Goal: Information Seeking & Learning: Learn about a topic

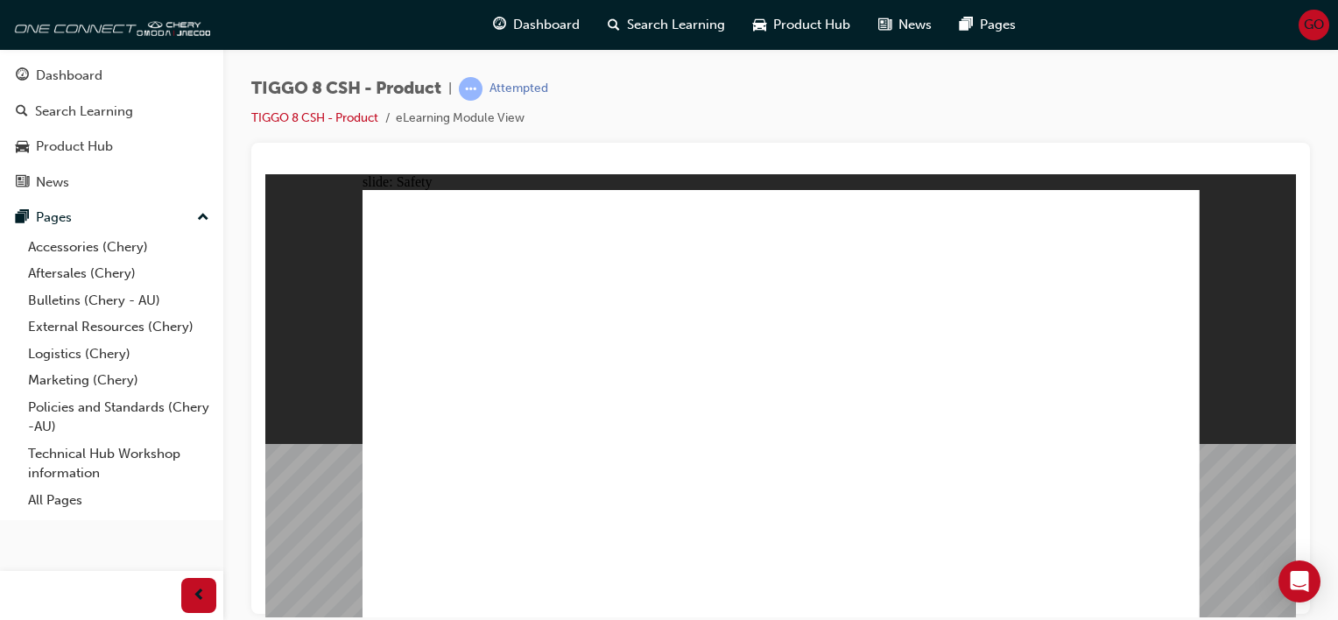
drag, startPoint x: 658, startPoint y: 516, endPoint x: 509, endPoint y: 254, distance: 301.6
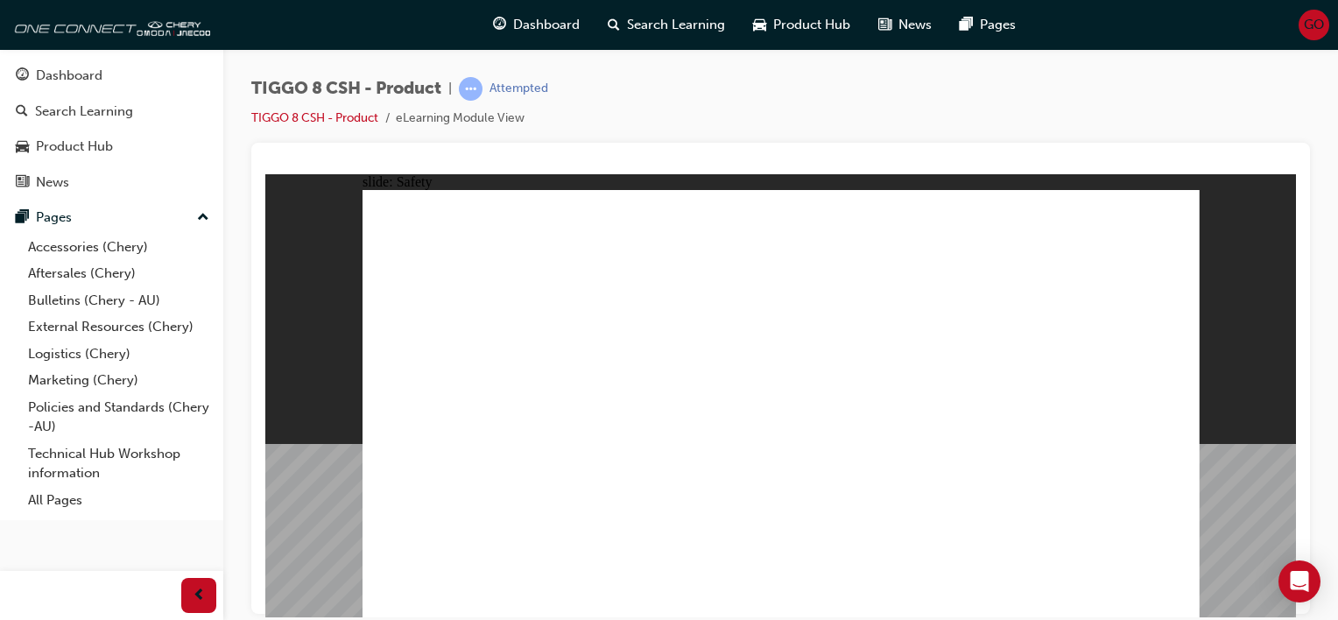
drag, startPoint x: 1032, startPoint y: 434, endPoint x: 985, endPoint y: 330, distance: 114.4
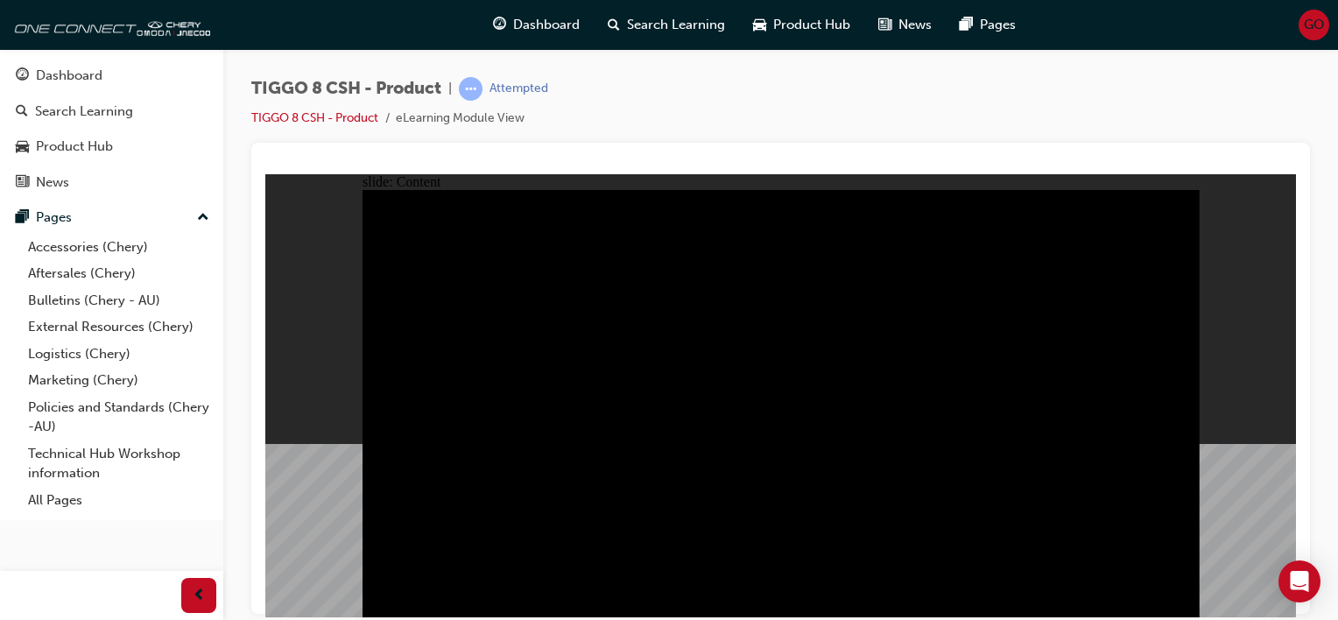
drag, startPoint x: 932, startPoint y: 561, endPoint x: 998, endPoint y: 559, distance: 66.6
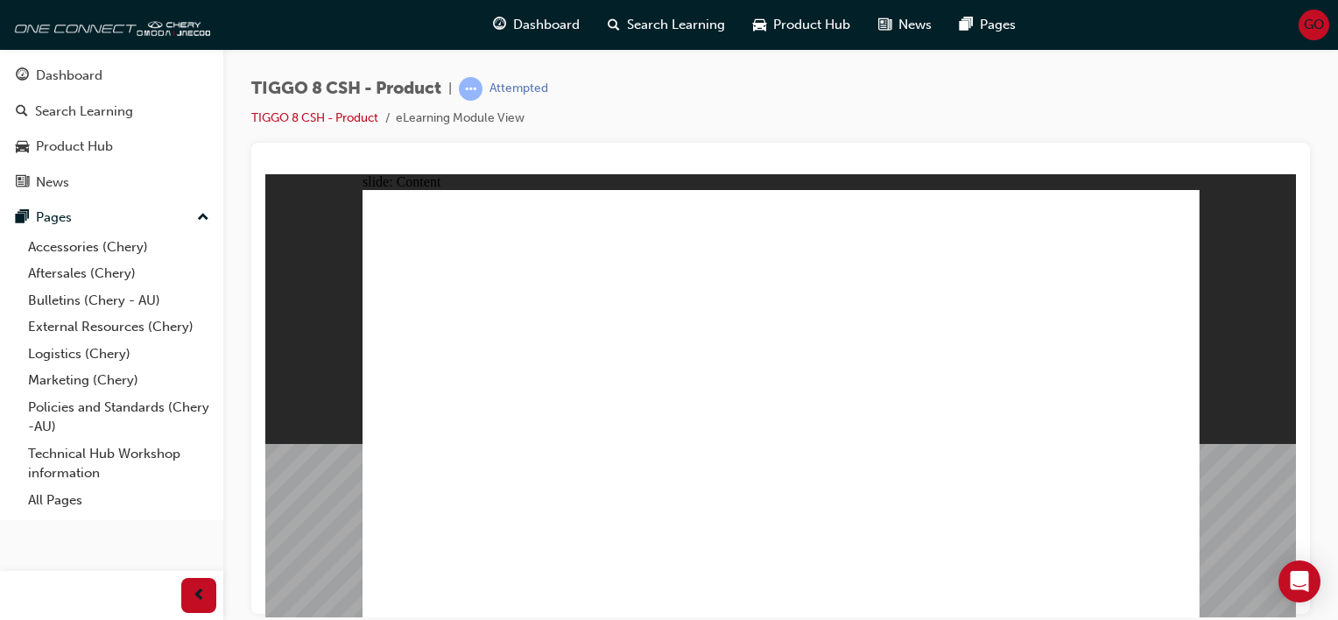
drag, startPoint x: 974, startPoint y: 515, endPoint x: 1096, endPoint y: 194, distance: 343.1
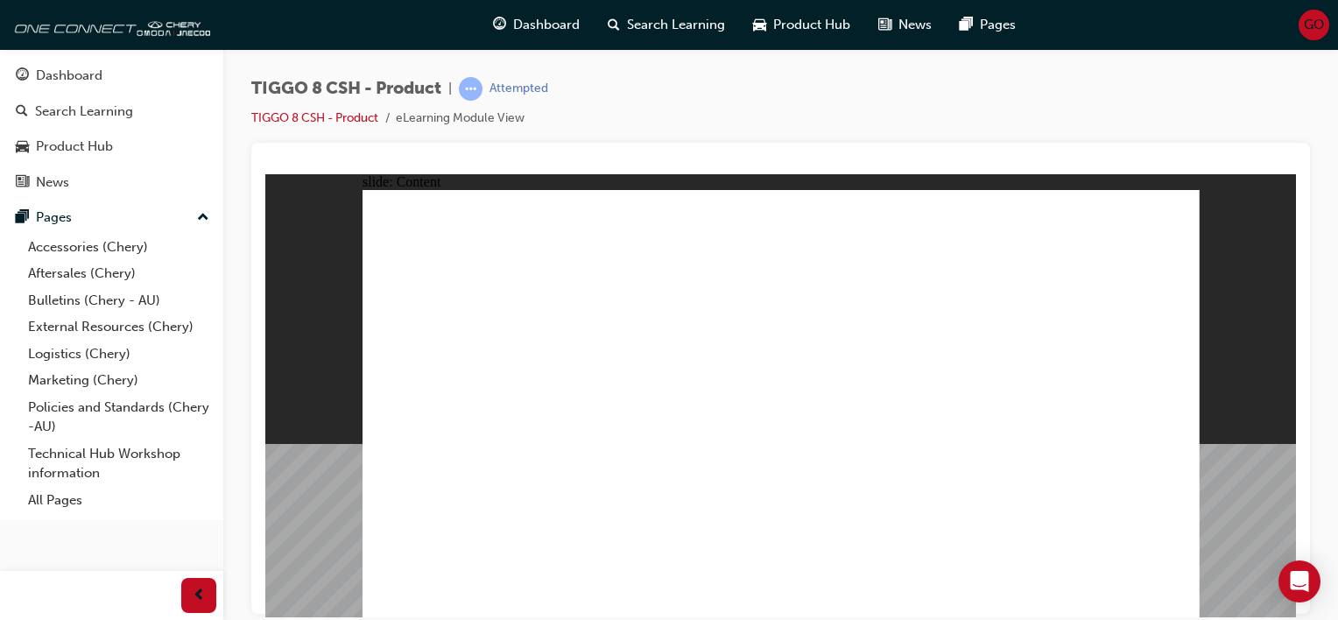
drag, startPoint x: 637, startPoint y: 489, endPoint x: 428, endPoint y: 429, distance: 217.6
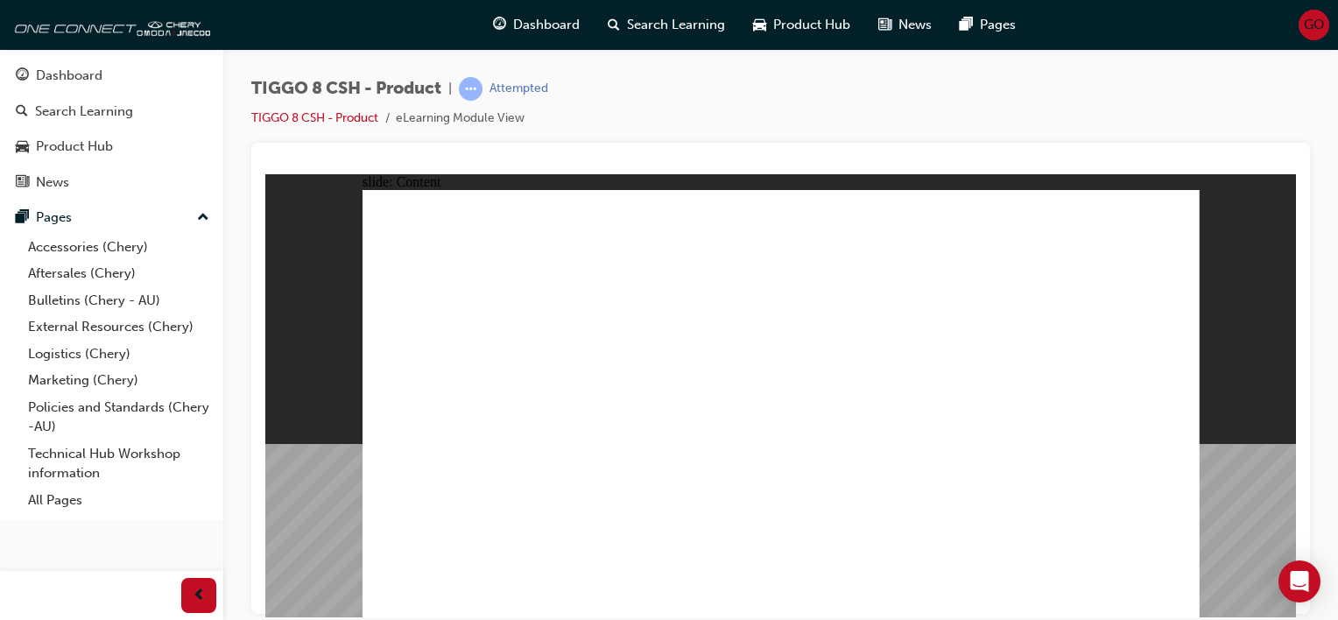
drag, startPoint x: 977, startPoint y: 372, endPoint x: 1121, endPoint y: 198, distance: 225.8
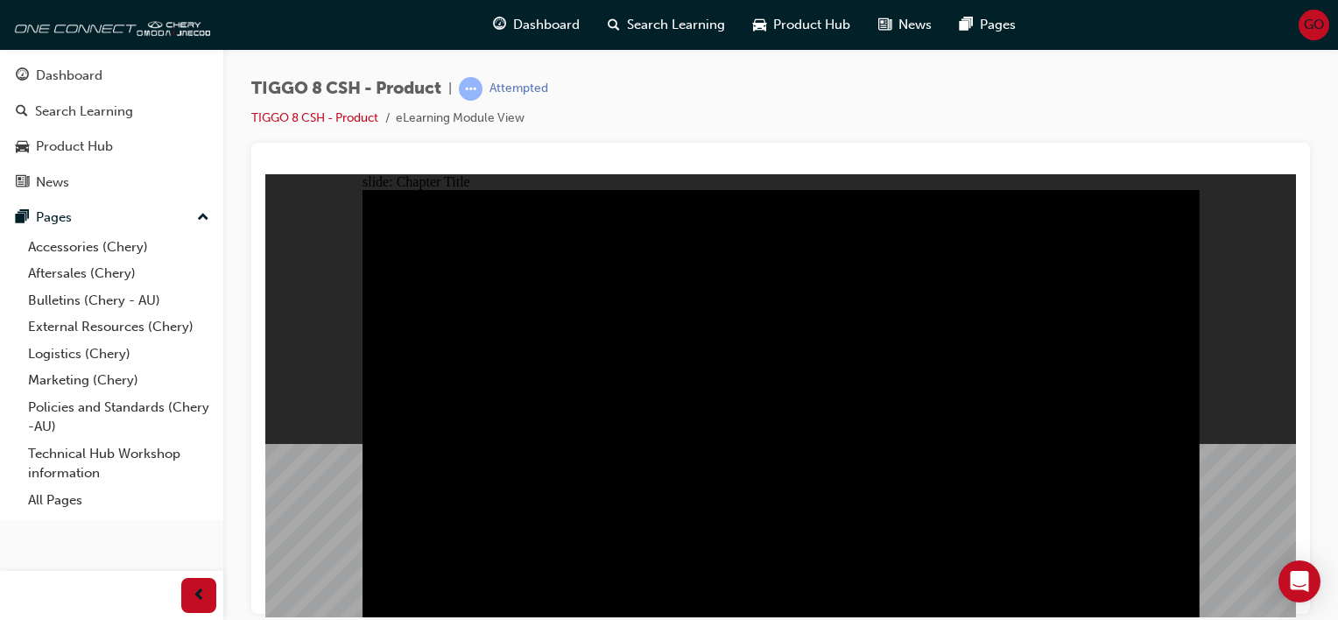
drag, startPoint x: 1086, startPoint y: 482, endPoint x: 444, endPoint y: 372, distance: 651.3
drag, startPoint x: 1016, startPoint y: 482, endPoint x: 1019, endPoint y: 463, distance: 18.7
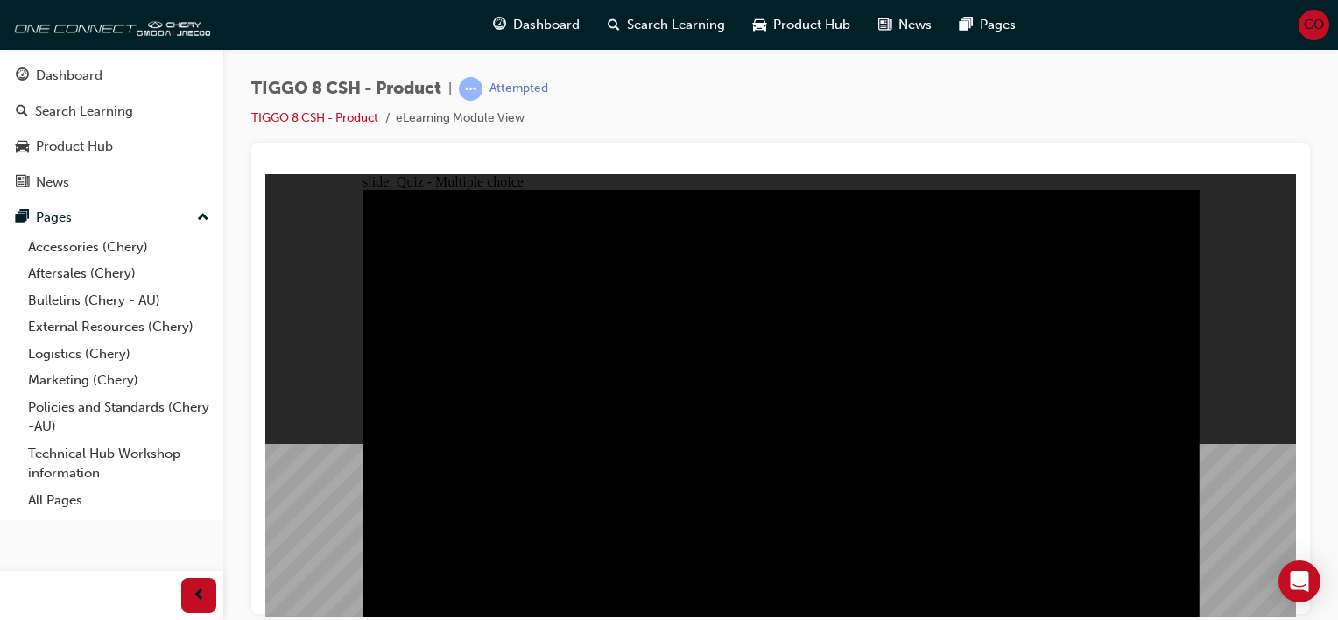
radio input "true"
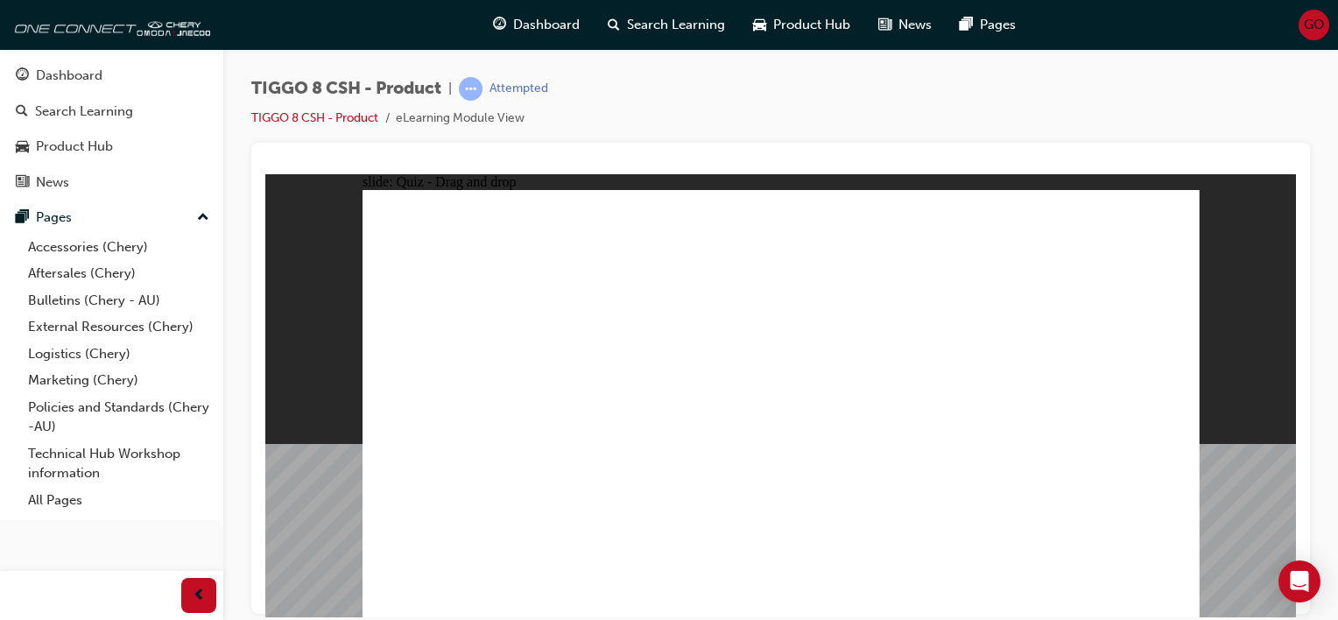
drag, startPoint x: 760, startPoint y: 218, endPoint x: 787, endPoint y: 411, distance: 194.5
drag, startPoint x: 900, startPoint y: 215, endPoint x: 1086, endPoint y: 402, distance: 263.1
drag, startPoint x: 1079, startPoint y: 219, endPoint x: 442, endPoint y: 412, distance: 665.1
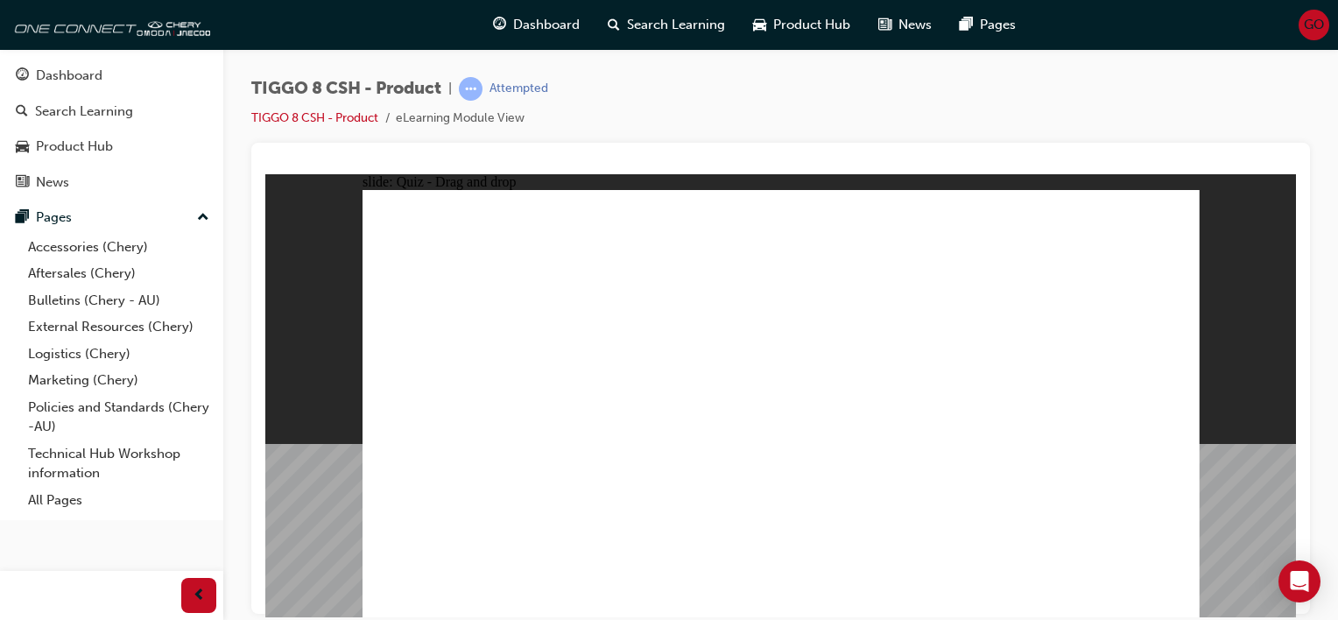
drag, startPoint x: 483, startPoint y: 422, endPoint x: 652, endPoint y: 416, distance: 169.1
drag, startPoint x: 658, startPoint y: 419, endPoint x: 494, endPoint y: 418, distance: 164.6
drag, startPoint x: 1097, startPoint y: 414, endPoint x: 608, endPoint y: 415, distance: 489.5
drag, startPoint x: 999, startPoint y: 307, endPoint x: 1111, endPoint y: 412, distance: 153.0
drag, startPoint x: 827, startPoint y: 303, endPoint x: 926, endPoint y: 411, distance: 146.3
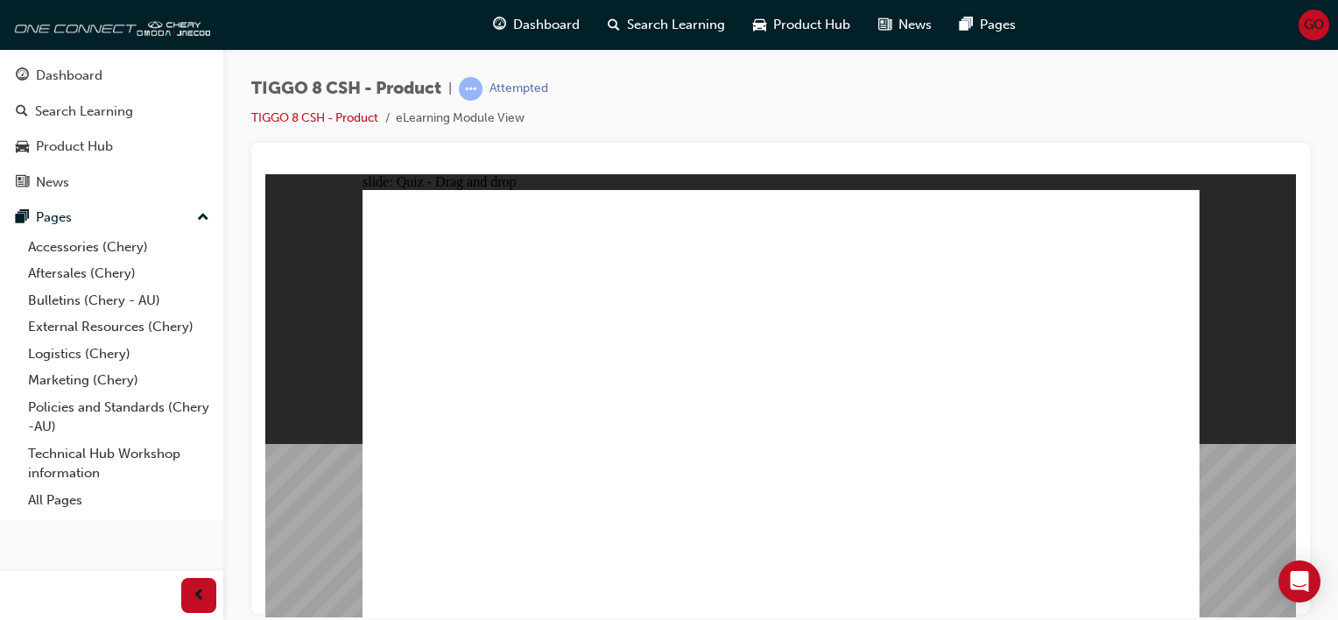
checkbox input "true"
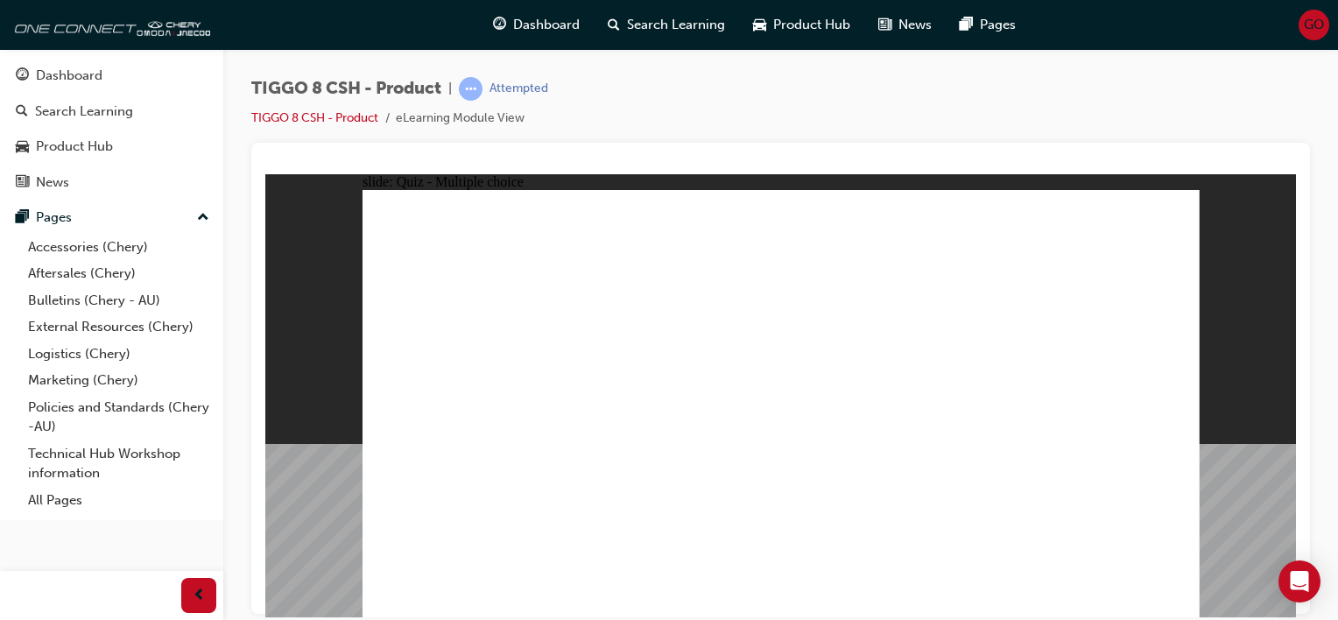
radio input "true"
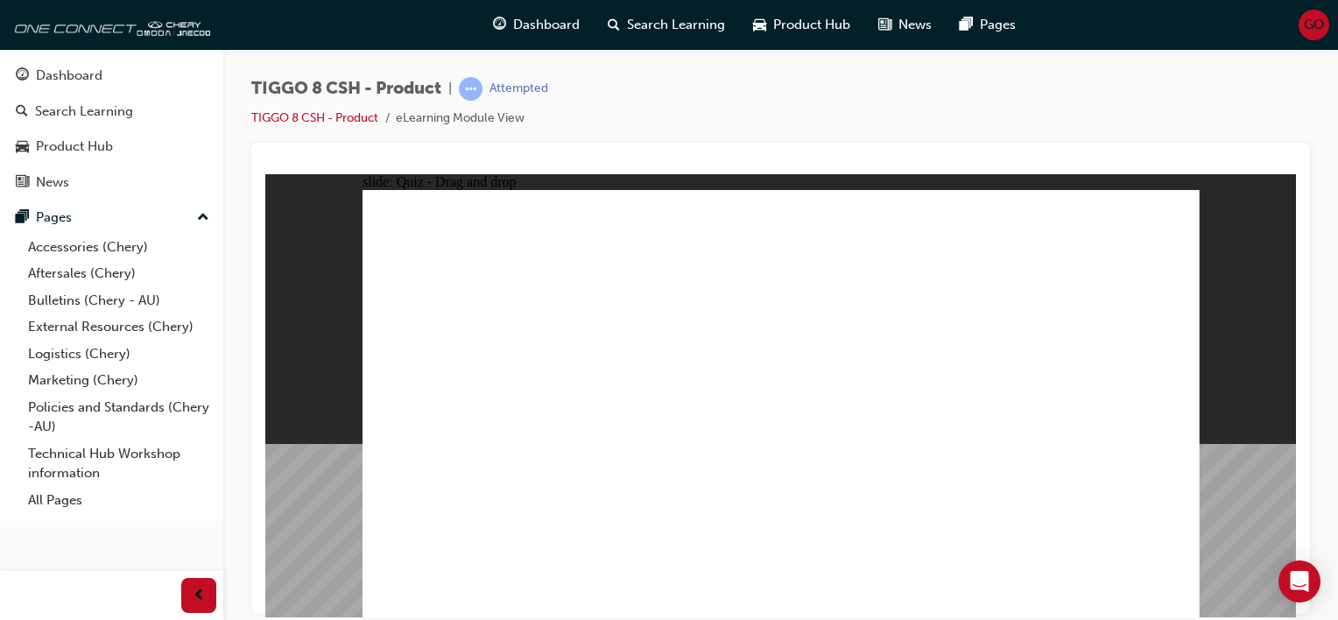
drag, startPoint x: 942, startPoint y: 291, endPoint x: 621, endPoint y: 469, distance: 367.7
drag, startPoint x: 913, startPoint y: 296, endPoint x: 919, endPoint y: 468, distance: 171.7
drag, startPoint x: 757, startPoint y: 230, endPoint x: 514, endPoint y: 482, distance: 349.3
drag, startPoint x: 738, startPoint y: 233, endPoint x: 928, endPoint y: 433, distance: 276.2
drag, startPoint x: 744, startPoint y: 262, endPoint x: 523, endPoint y: 478, distance: 309.6
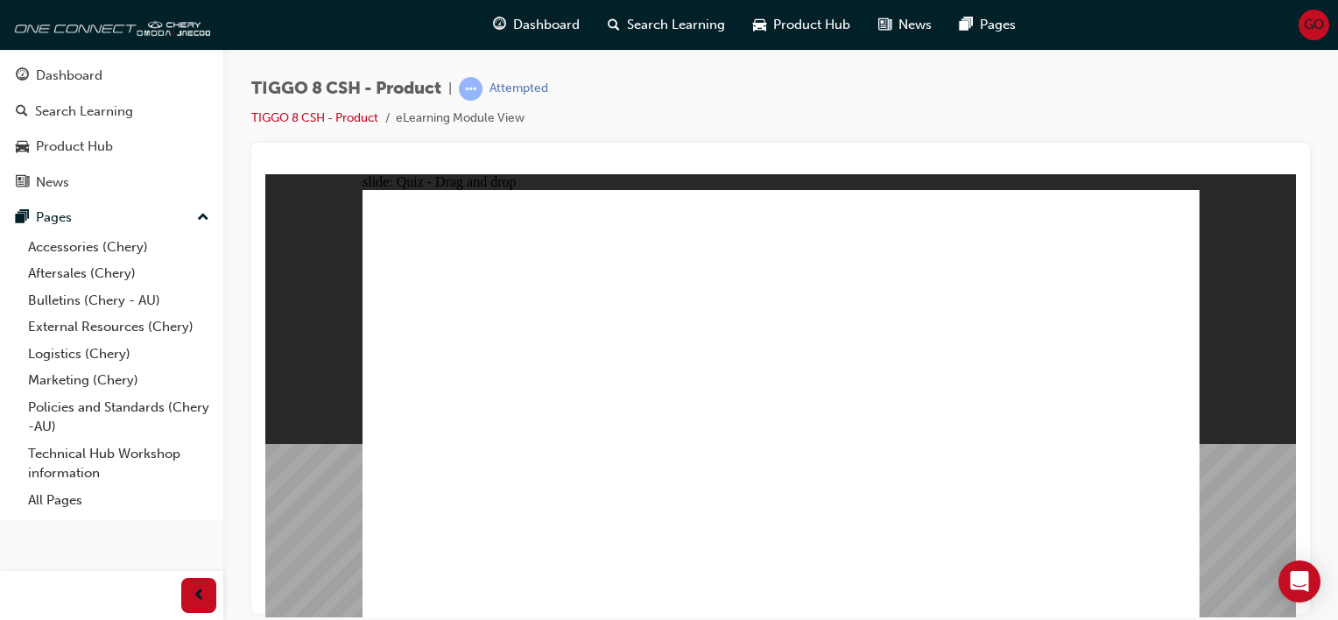
drag, startPoint x: 758, startPoint y: 260, endPoint x: 487, endPoint y: 468, distance: 341.7
drag, startPoint x: 743, startPoint y: 255, endPoint x: 786, endPoint y: 469, distance: 218.8
drag, startPoint x: 914, startPoint y: 222, endPoint x: 527, endPoint y: 478, distance: 464.3
drag, startPoint x: 915, startPoint y: 223, endPoint x: 947, endPoint y: 457, distance: 236.0
drag, startPoint x: 918, startPoint y: 268, endPoint x: 518, endPoint y: 495, distance: 459.2
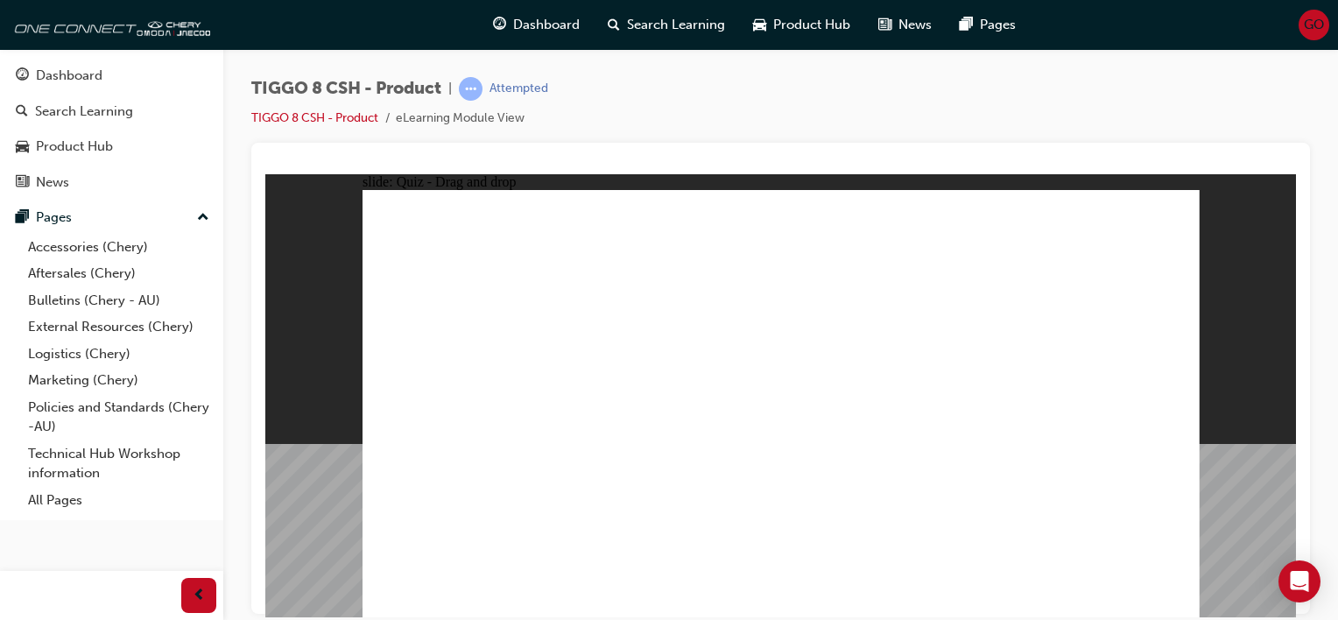
drag, startPoint x: 910, startPoint y: 271, endPoint x: 799, endPoint y: 496, distance: 250.2
drag, startPoint x: 1064, startPoint y: 230, endPoint x: 452, endPoint y: 436, distance: 645.7
drag, startPoint x: 1053, startPoint y: 222, endPoint x: 939, endPoint y: 484, distance: 285.5
drag, startPoint x: 1074, startPoint y: 250, endPoint x: 971, endPoint y: 327, distance: 128.9
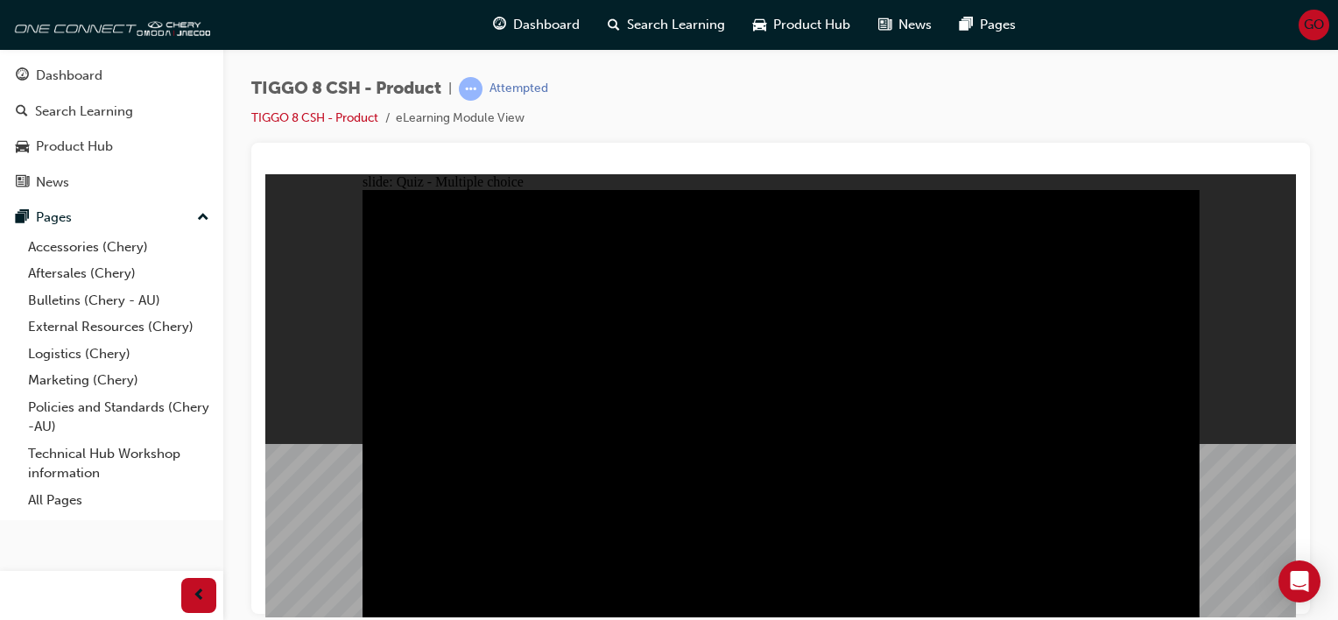
radio input "true"
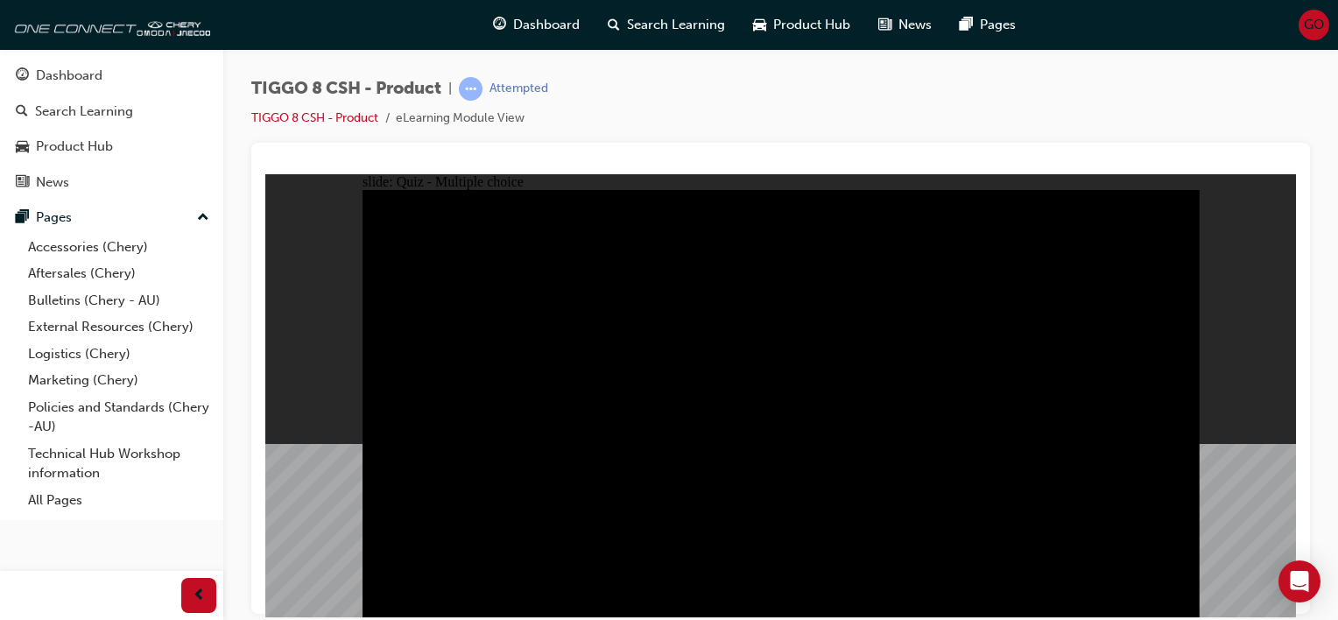
radio input "true"
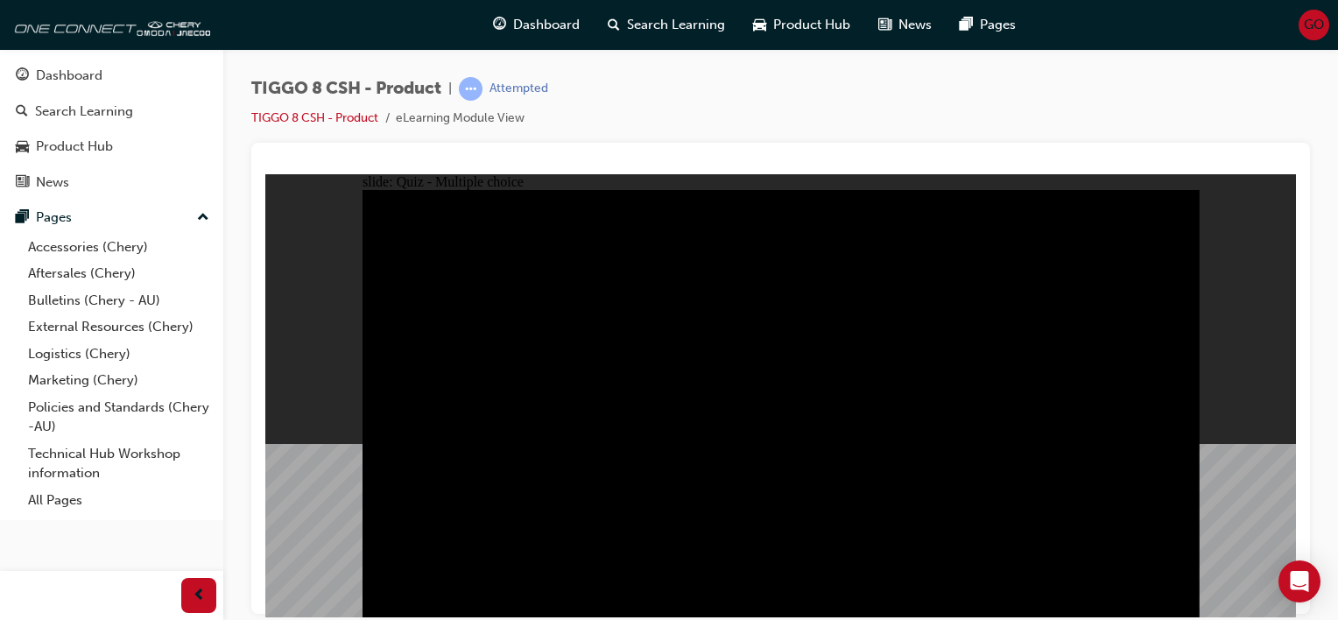
checkbox input "true"
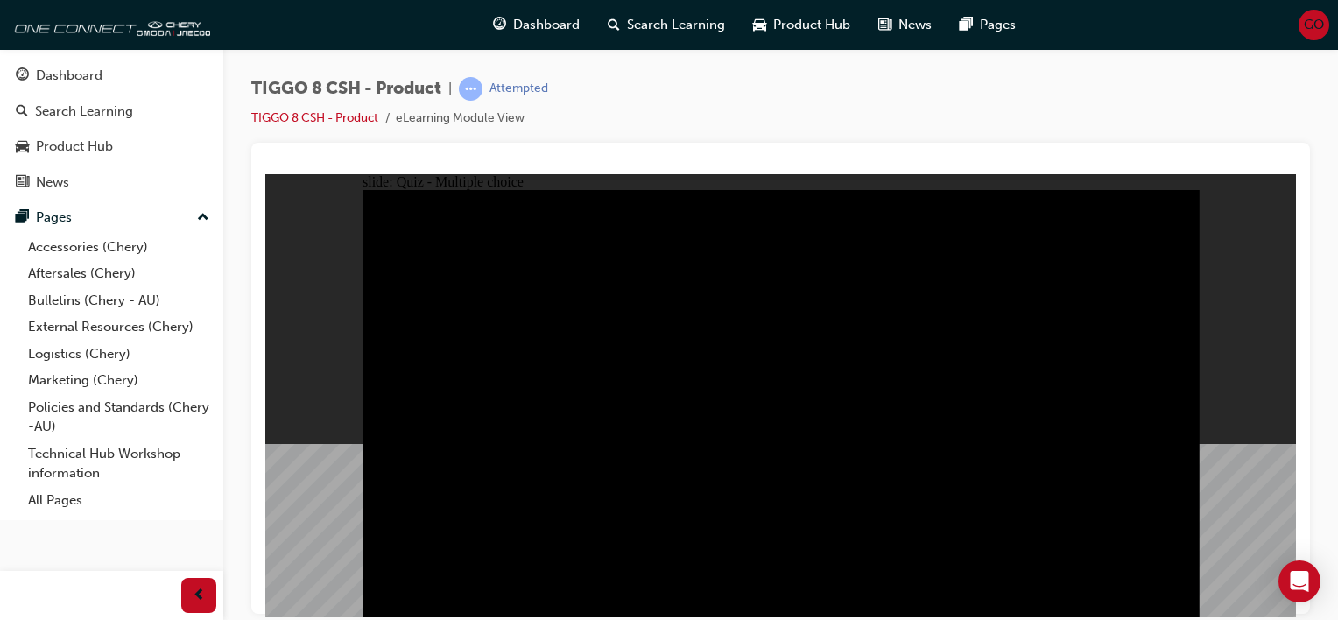
checkbox input "true"
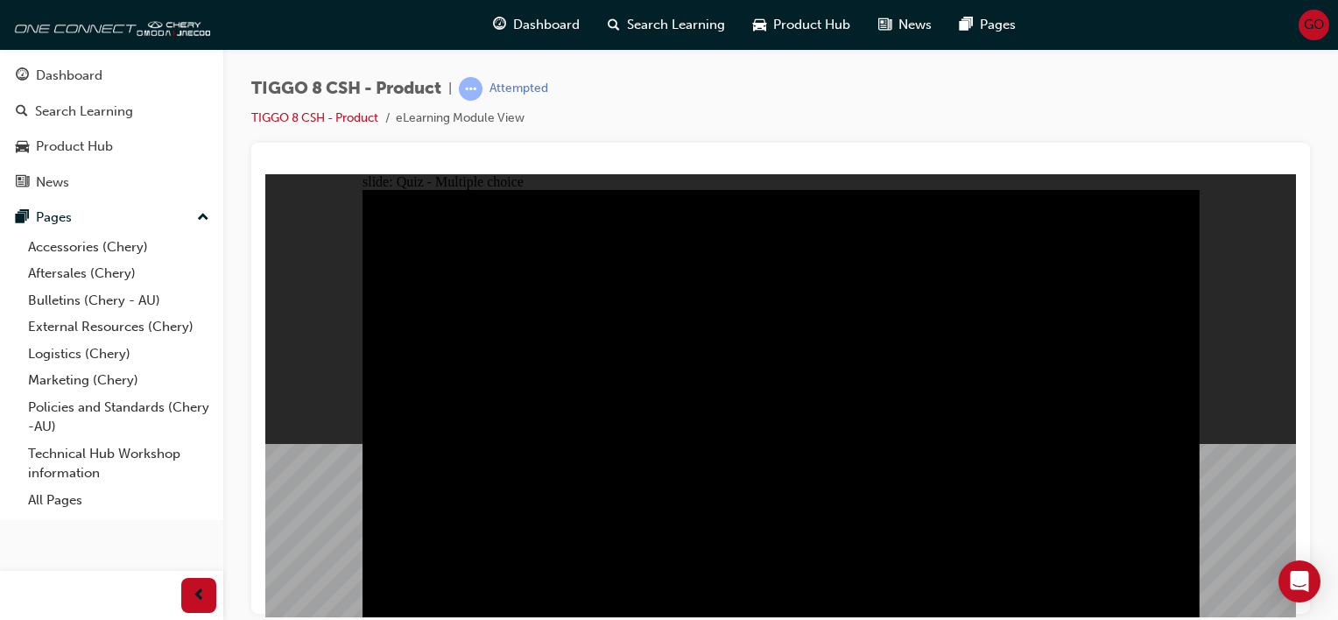
checkbox input "false"
checkbox input "true"
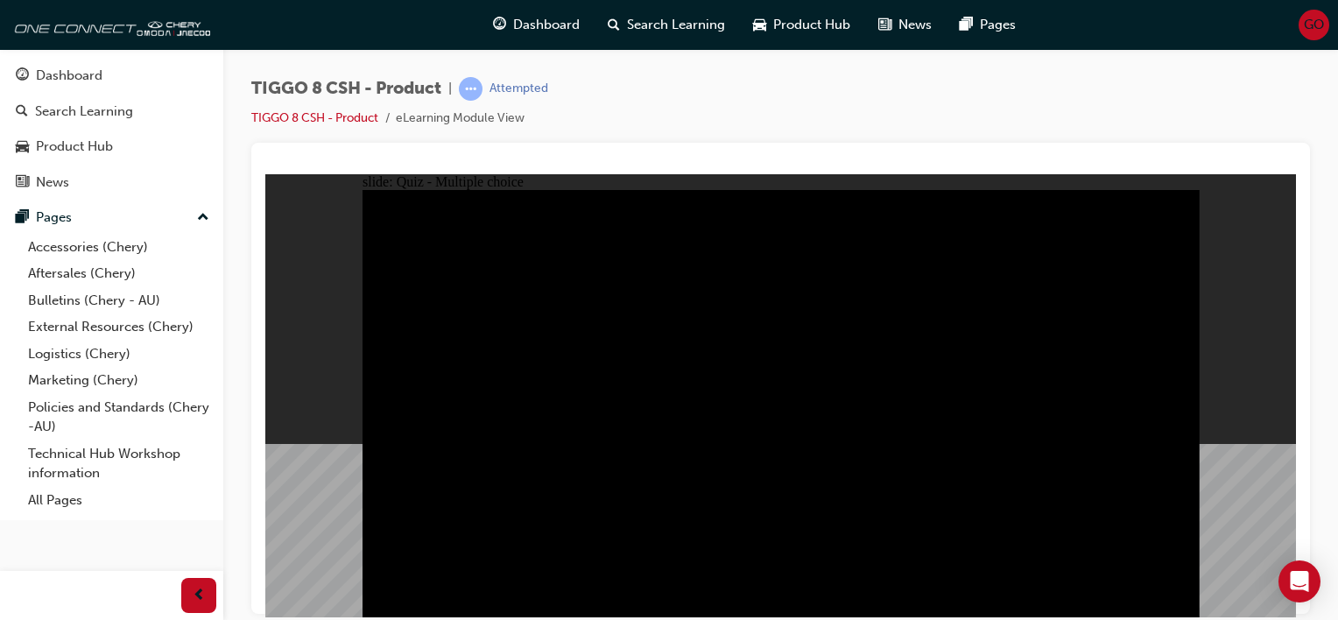
checkbox input "true"
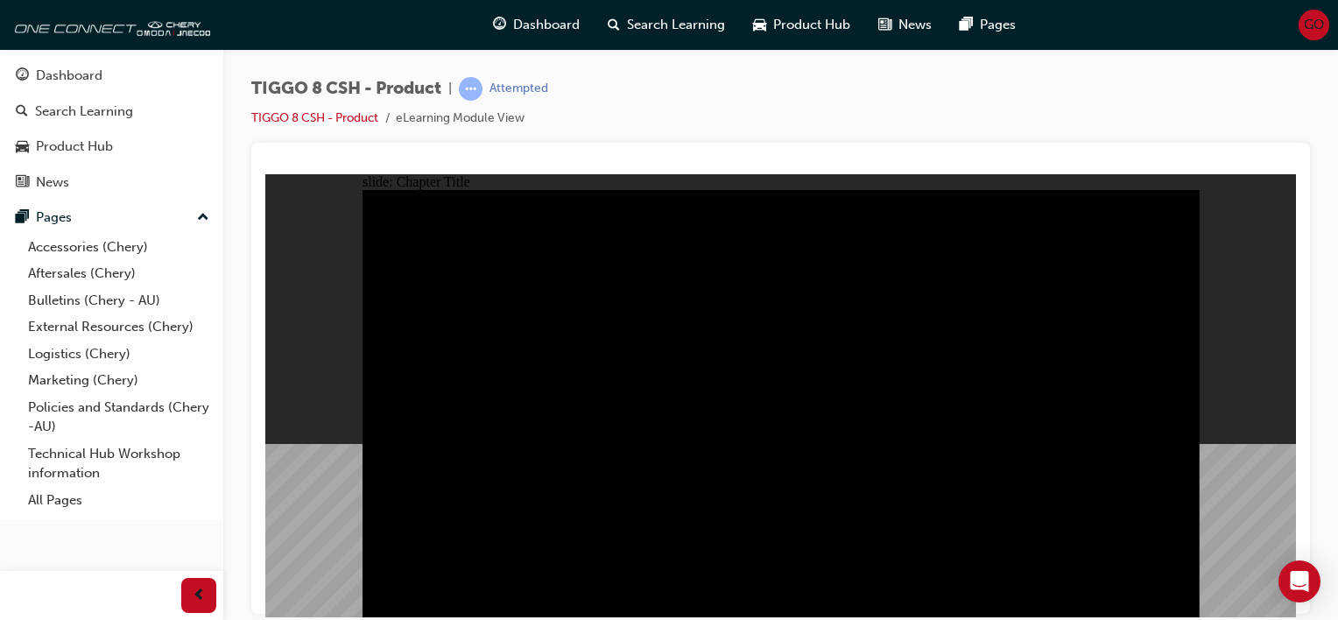
drag, startPoint x: 663, startPoint y: 499, endPoint x: 960, endPoint y: 468, distance: 298.5
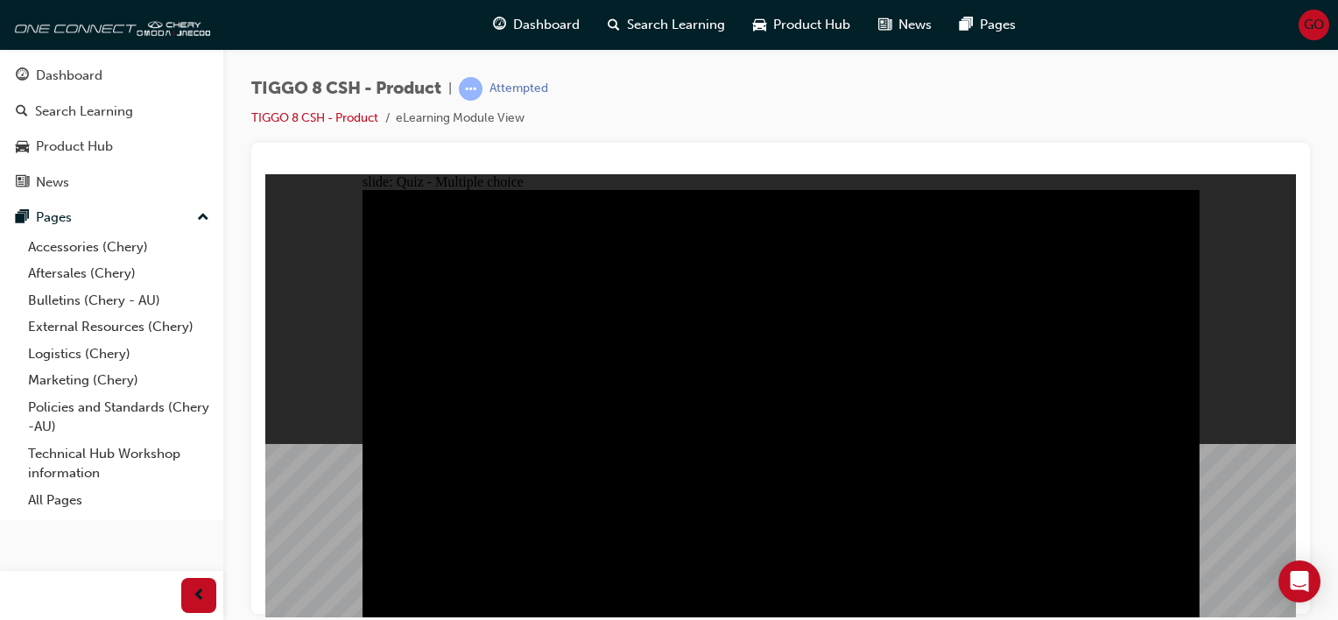
radio input "true"
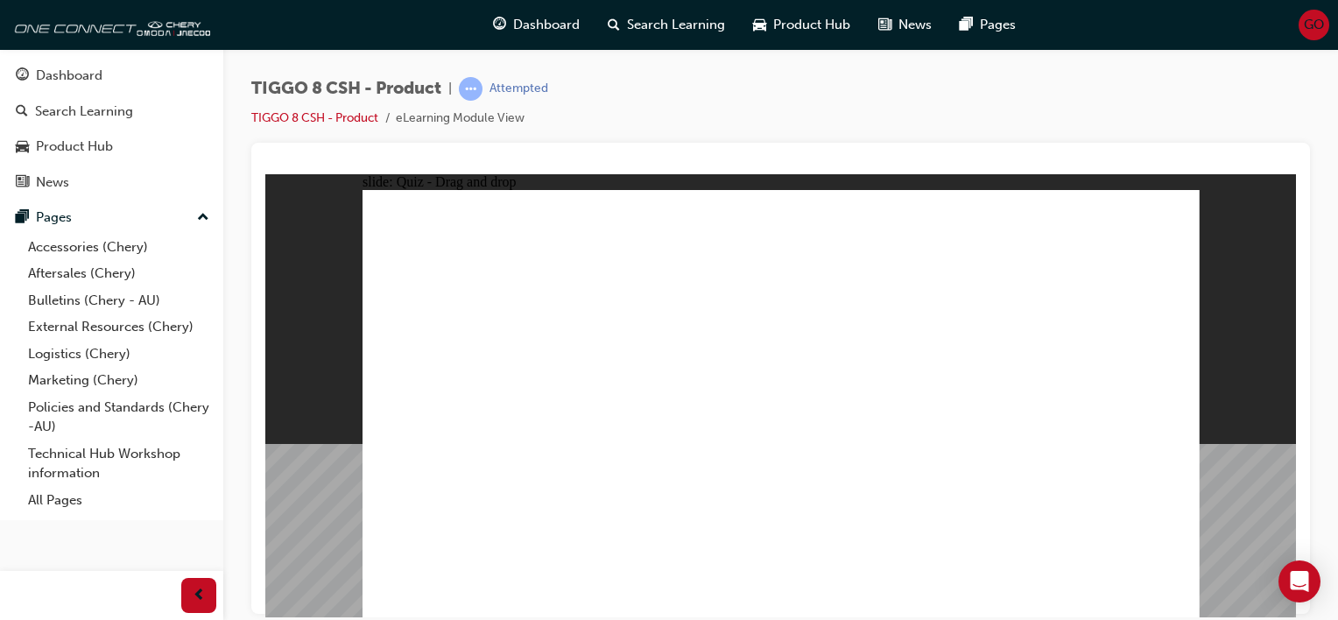
drag, startPoint x: 729, startPoint y: 218, endPoint x: 767, endPoint y: 415, distance: 200.6
drag, startPoint x: 767, startPoint y: 415, endPoint x: 931, endPoint y: 419, distance: 163.8
drag, startPoint x: 855, startPoint y: 306, endPoint x: 793, endPoint y: 415, distance: 125.1
drag, startPoint x: 912, startPoint y: 222, endPoint x: 606, endPoint y: 405, distance: 356.2
drag, startPoint x: 1081, startPoint y: 225, endPoint x: 439, endPoint y: 419, distance: 670.4
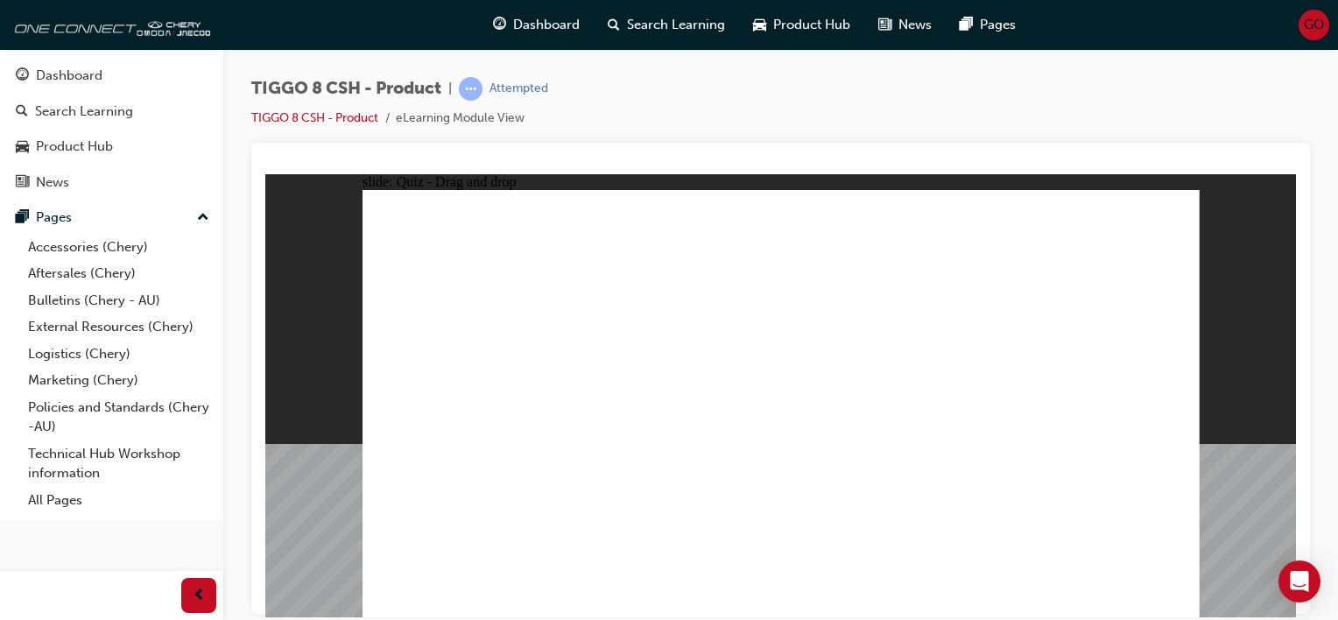
drag, startPoint x: 975, startPoint y: 317, endPoint x: 1072, endPoint y: 423, distance: 143.2
checkbox input "true"
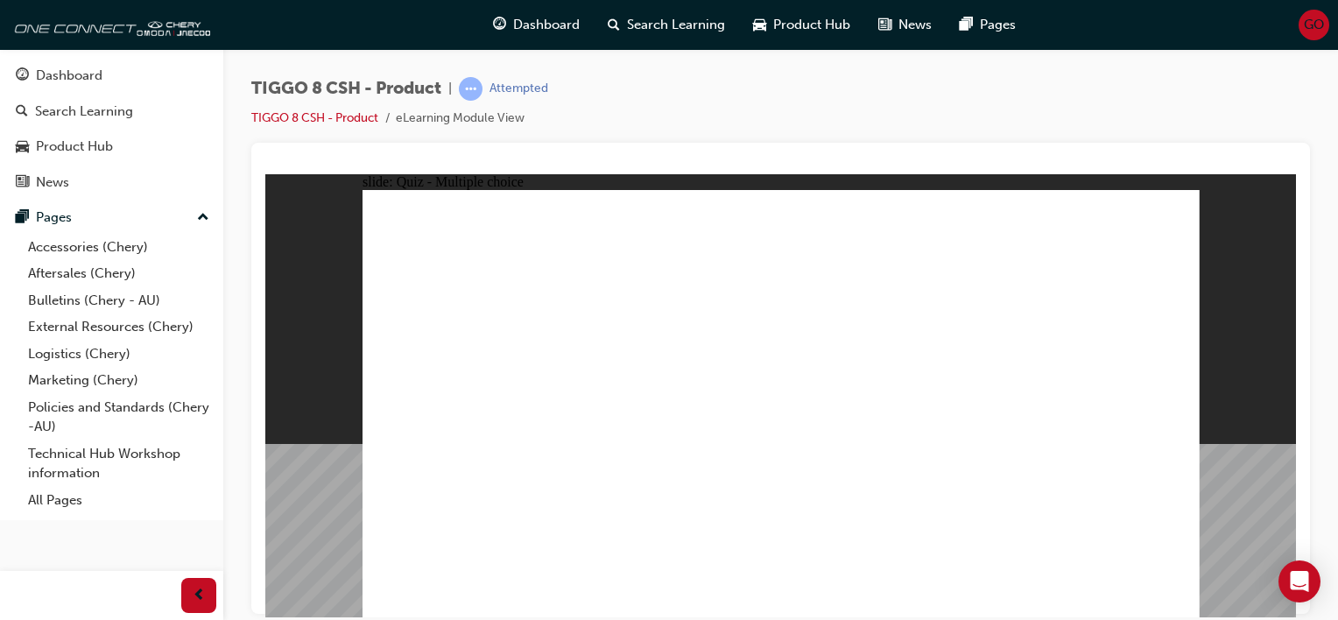
radio input "true"
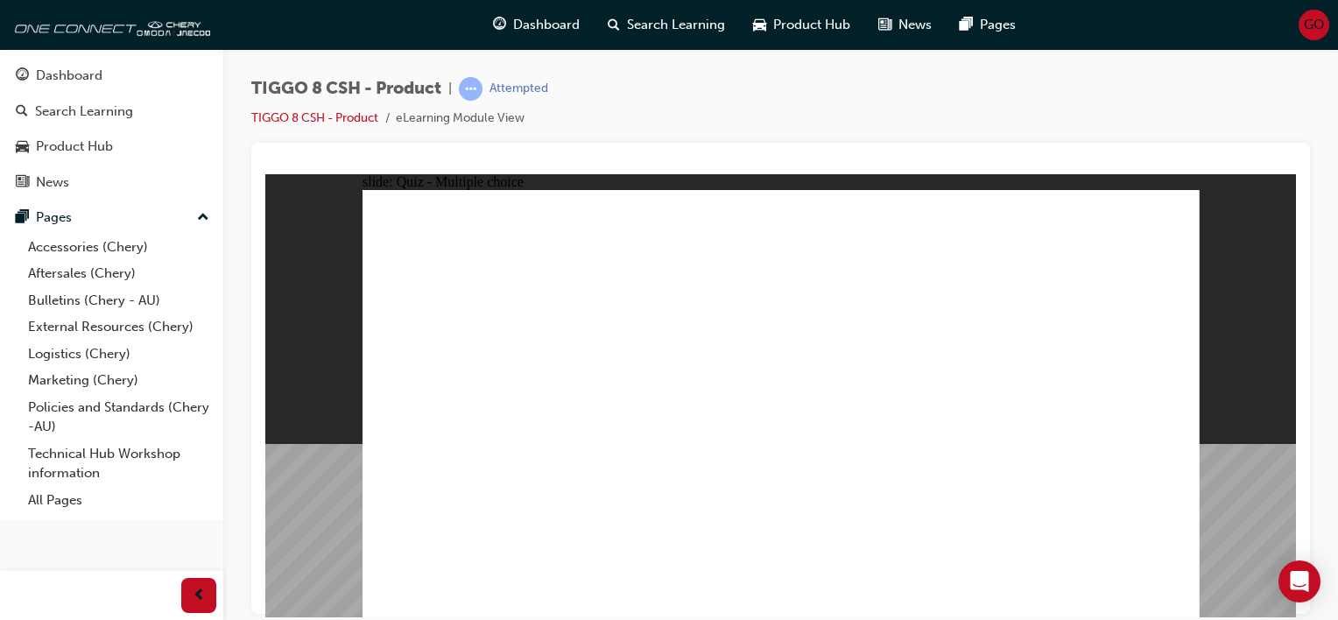
drag, startPoint x: 938, startPoint y: 298, endPoint x: 834, endPoint y: 464, distance: 195.8
drag, startPoint x: 1107, startPoint y: 230, endPoint x: 986, endPoint y: 440, distance: 241.7
drag, startPoint x: 799, startPoint y: 230, endPoint x: 848, endPoint y: 464, distance: 238.7
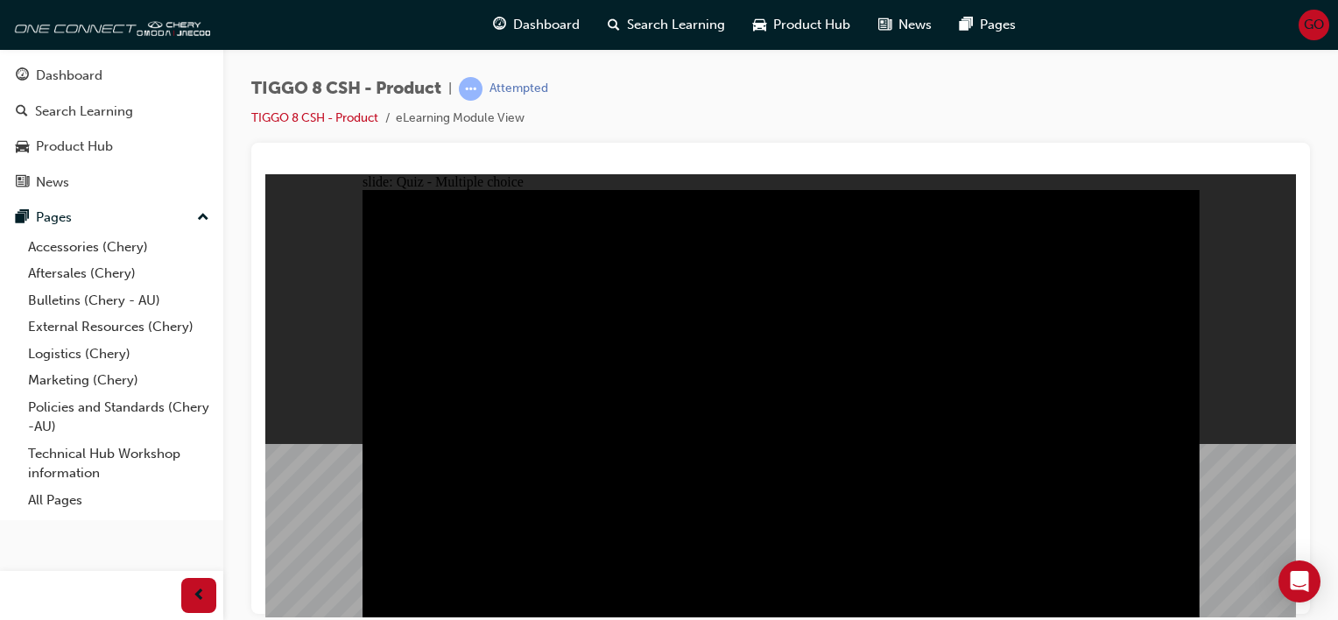
radio input "true"
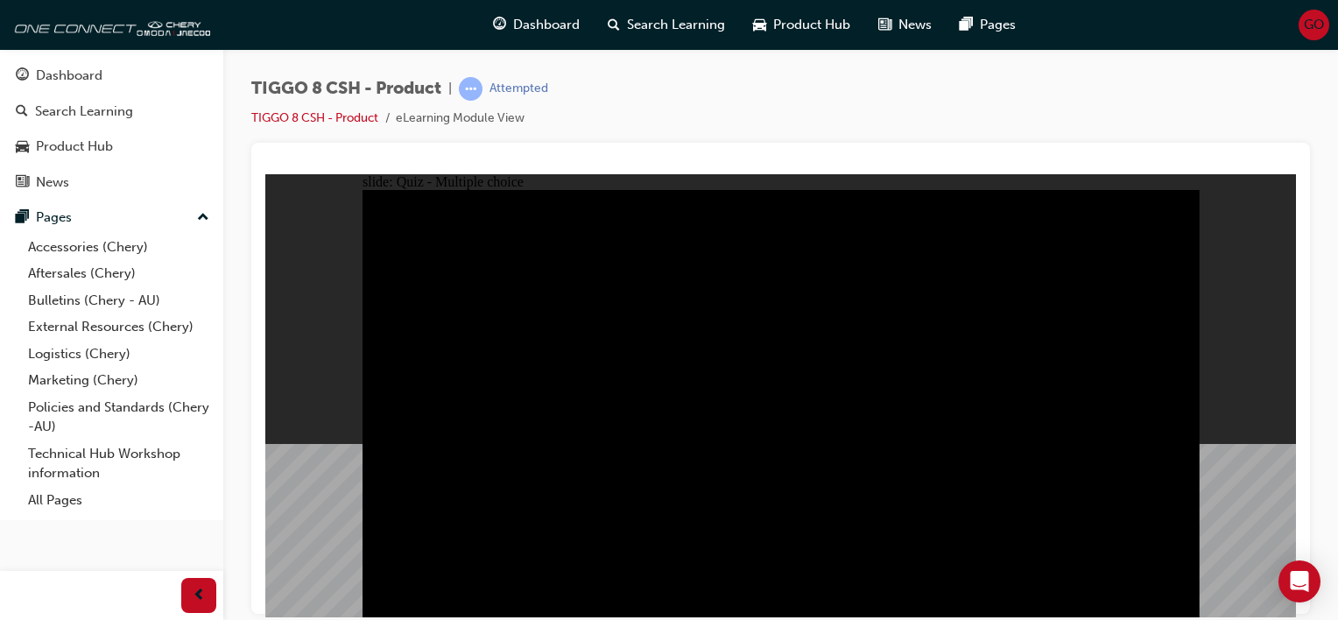
radio input "true"
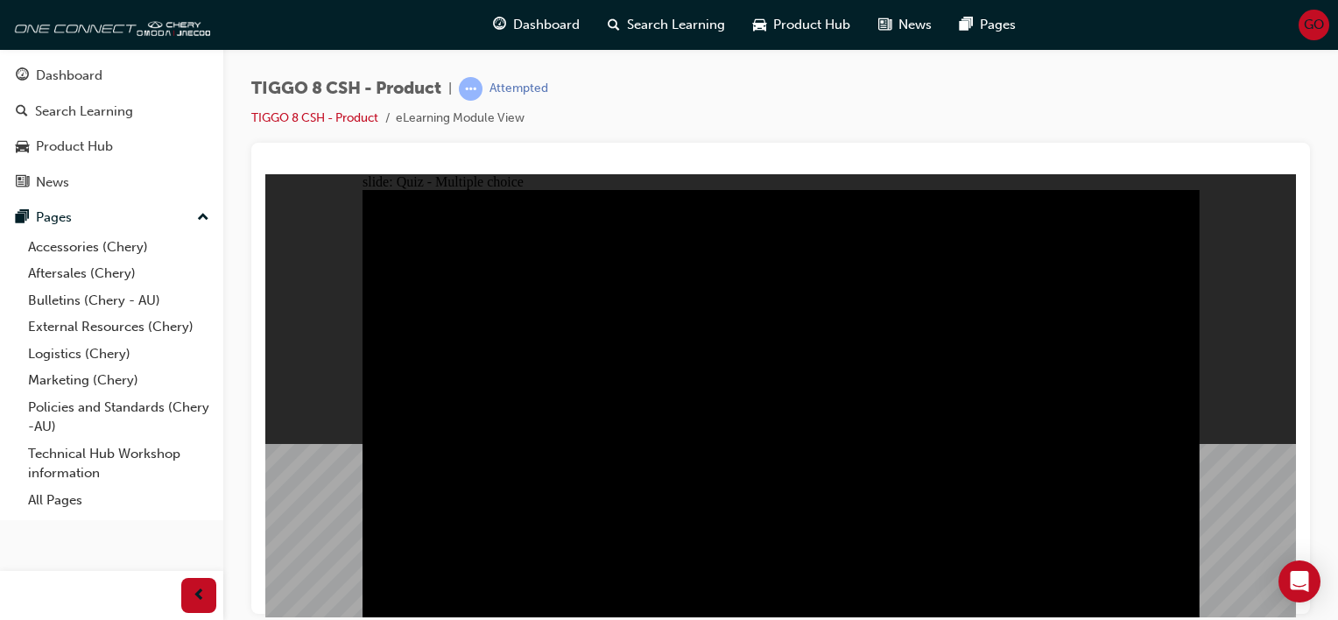
checkbox input "true"
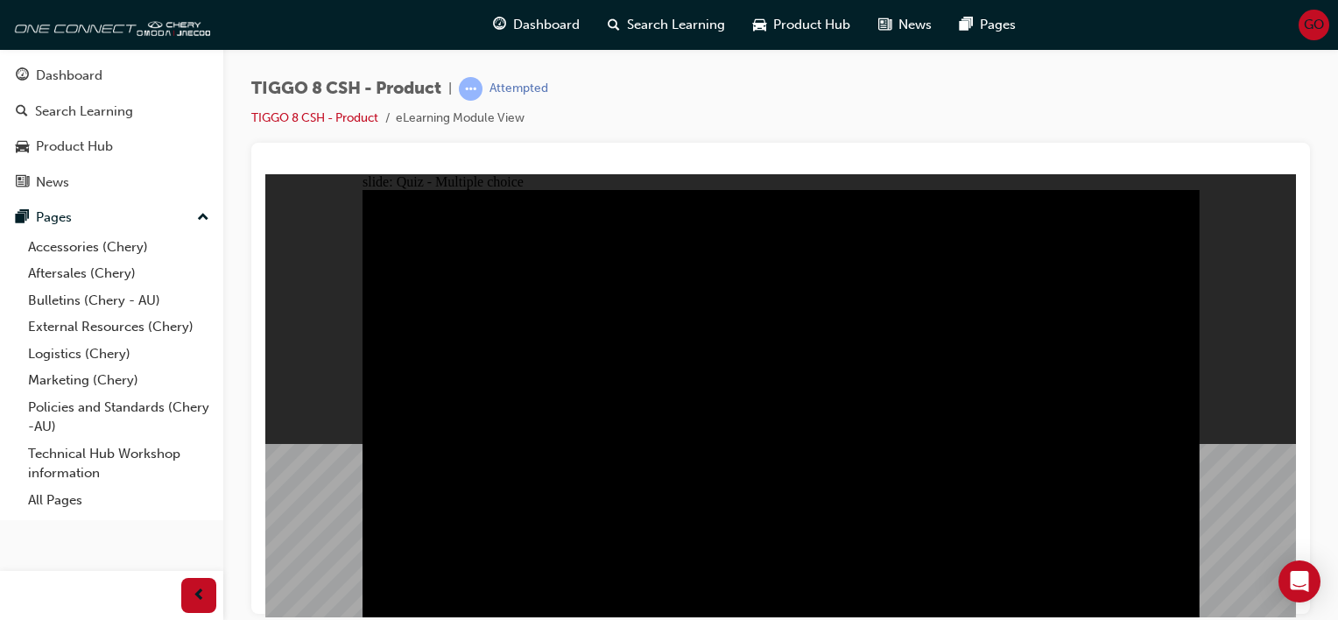
checkbox input "true"
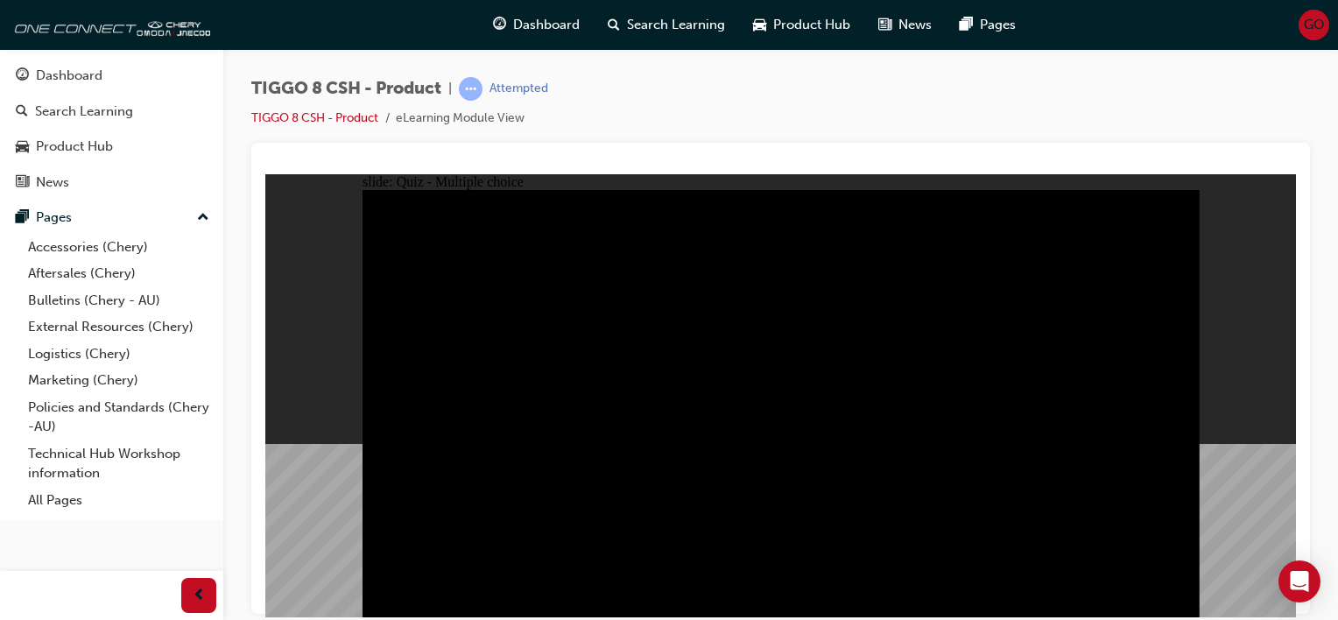
checkbox input "false"
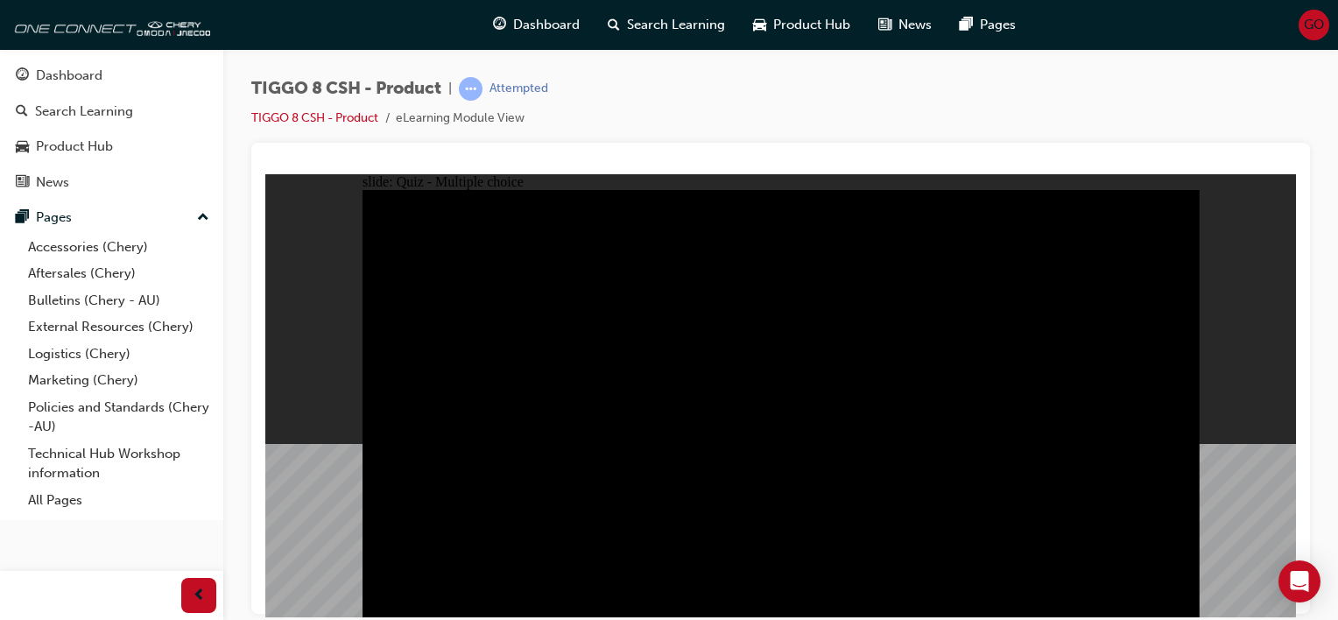
checkbox input "false"
checkbox input "true"
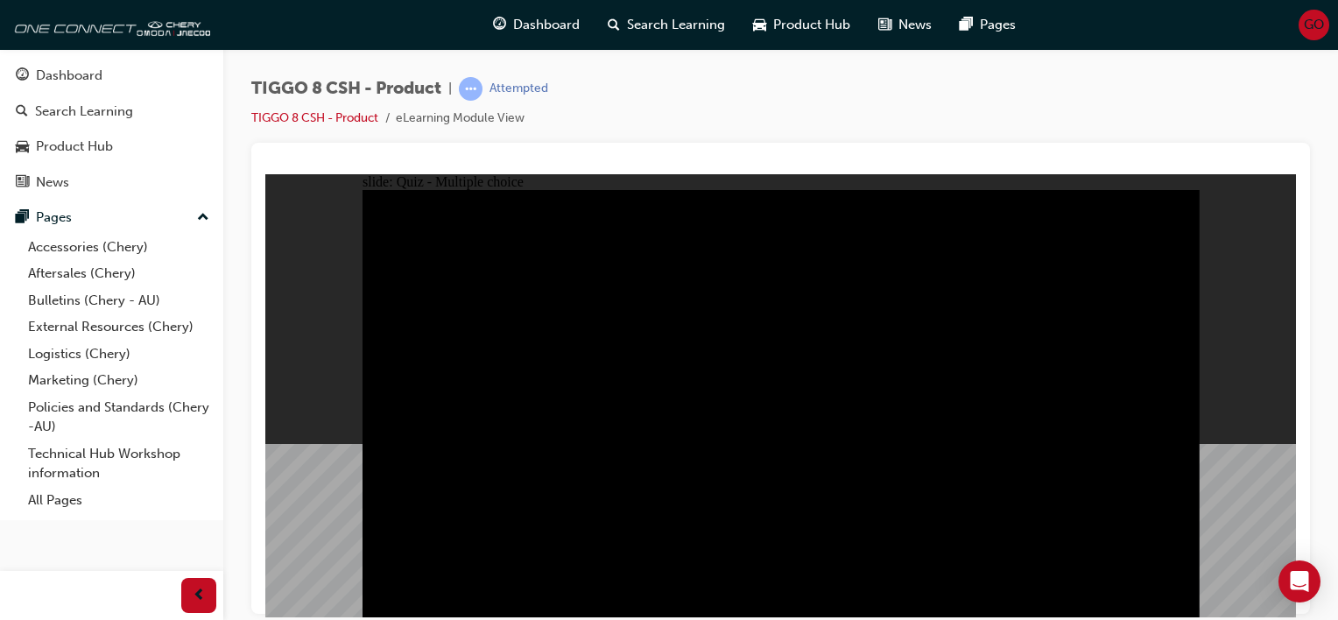
checkbox input "true"
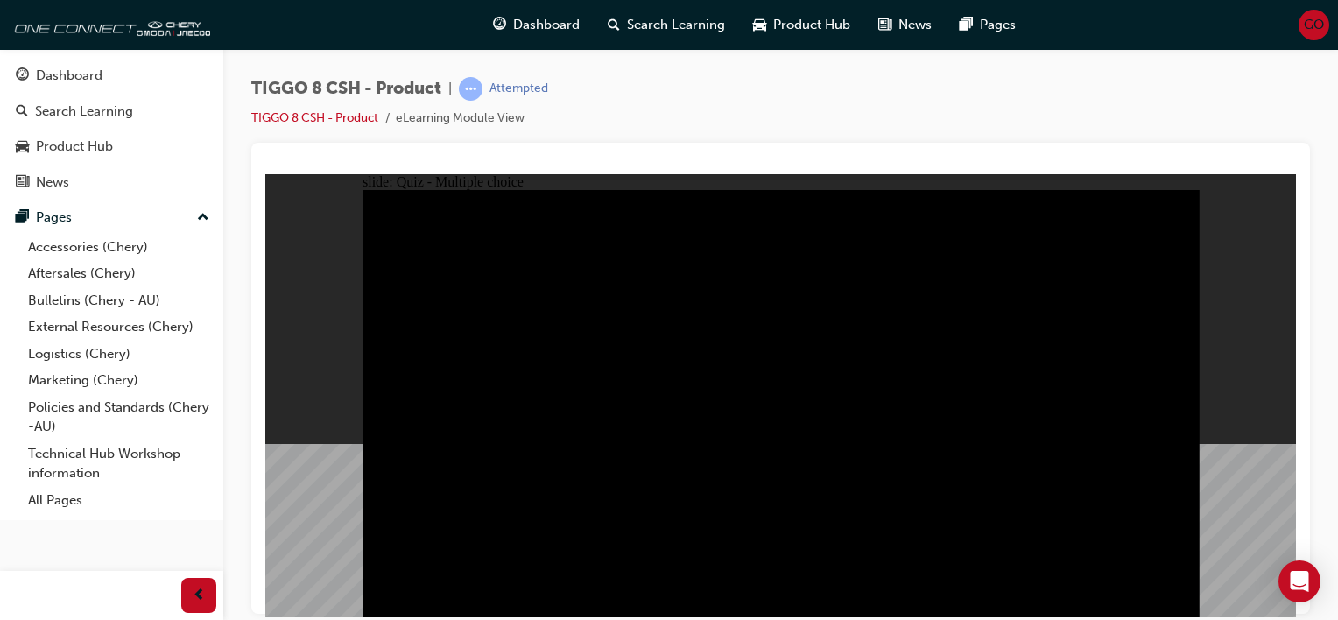
checkbox input "true"
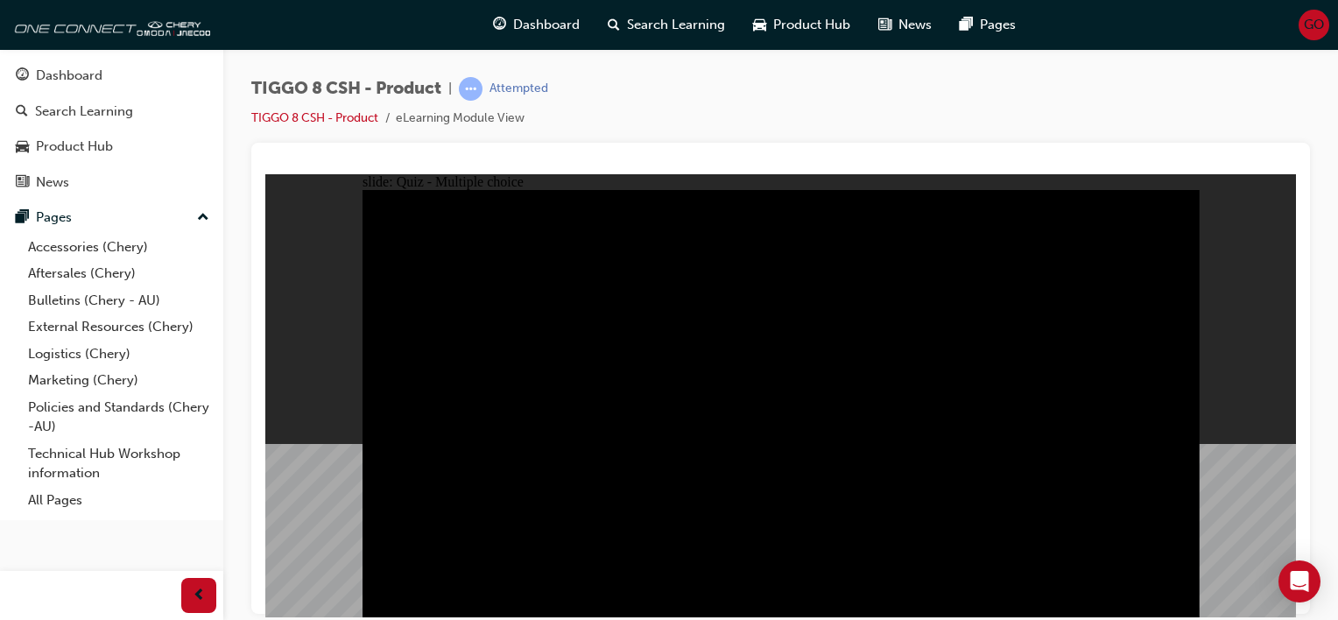
drag, startPoint x: 1025, startPoint y: 561, endPoint x: 1023, endPoint y: 432, distance: 129.6
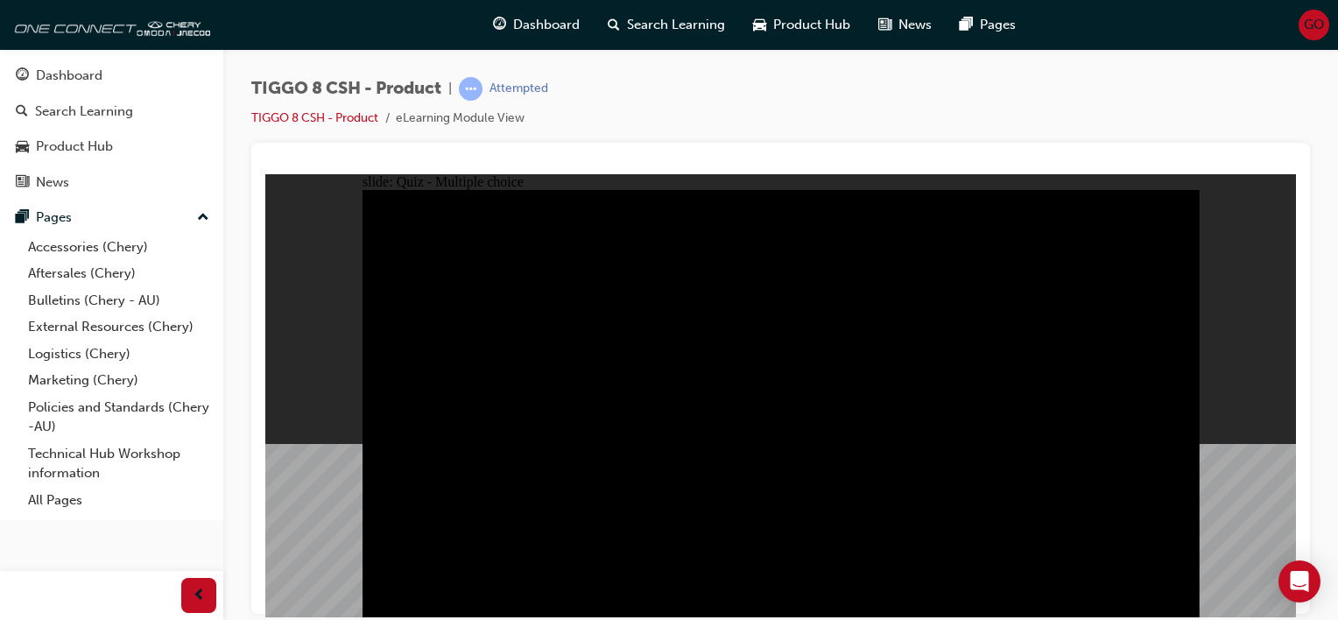
drag, startPoint x: 1023, startPoint y: 432, endPoint x: 1033, endPoint y: 337, distance: 95.2
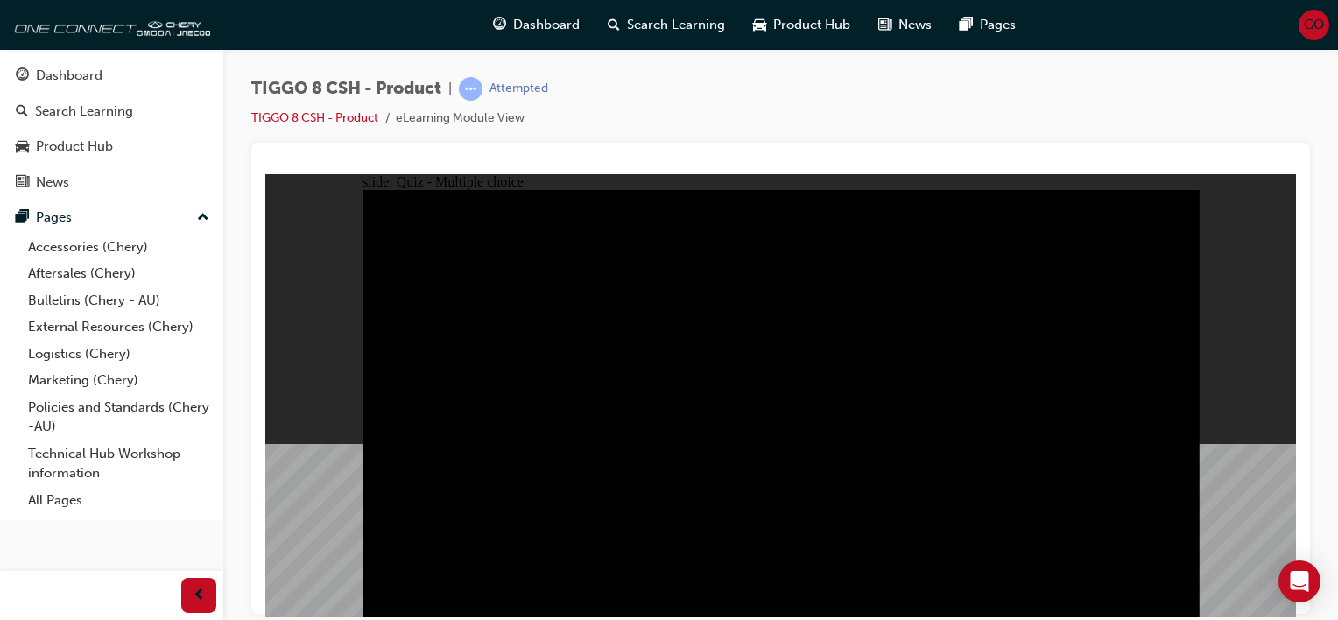
drag, startPoint x: 1033, startPoint y: 337, endPoint x: 1053, endPoint y: 243, distance: 95.8
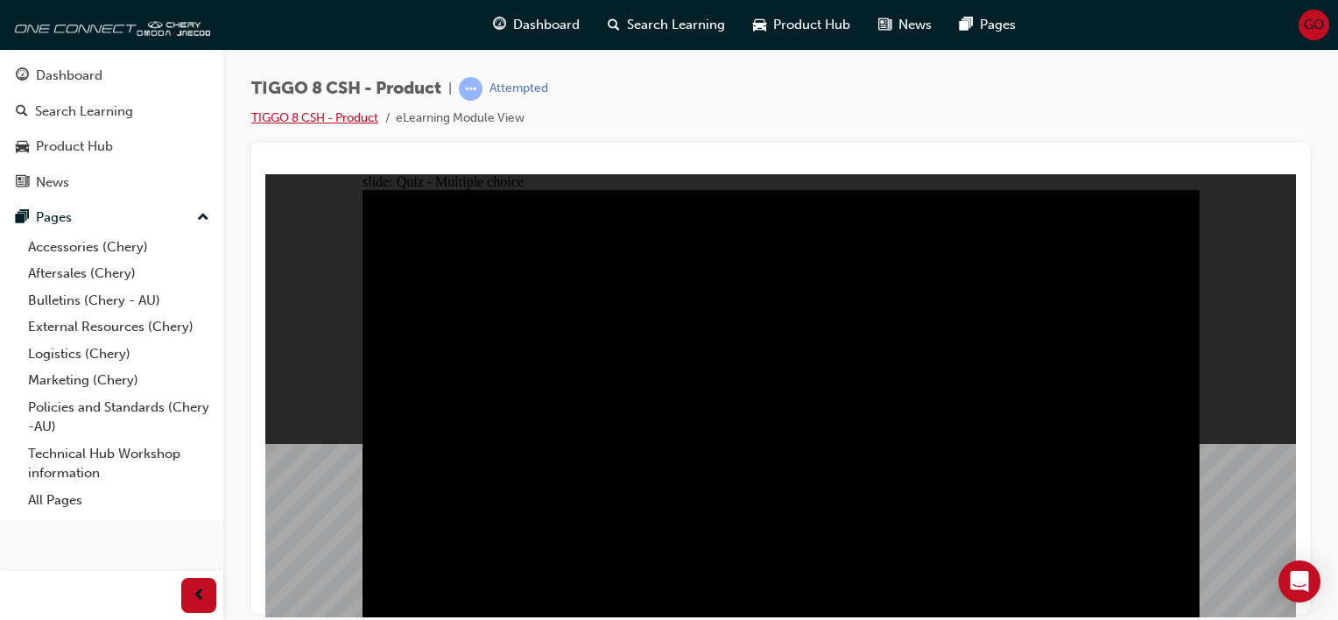
click at [364, 119] on link "TIGGO 8 CSH - Product" at bounding box center [314, 117] width 127 height 15
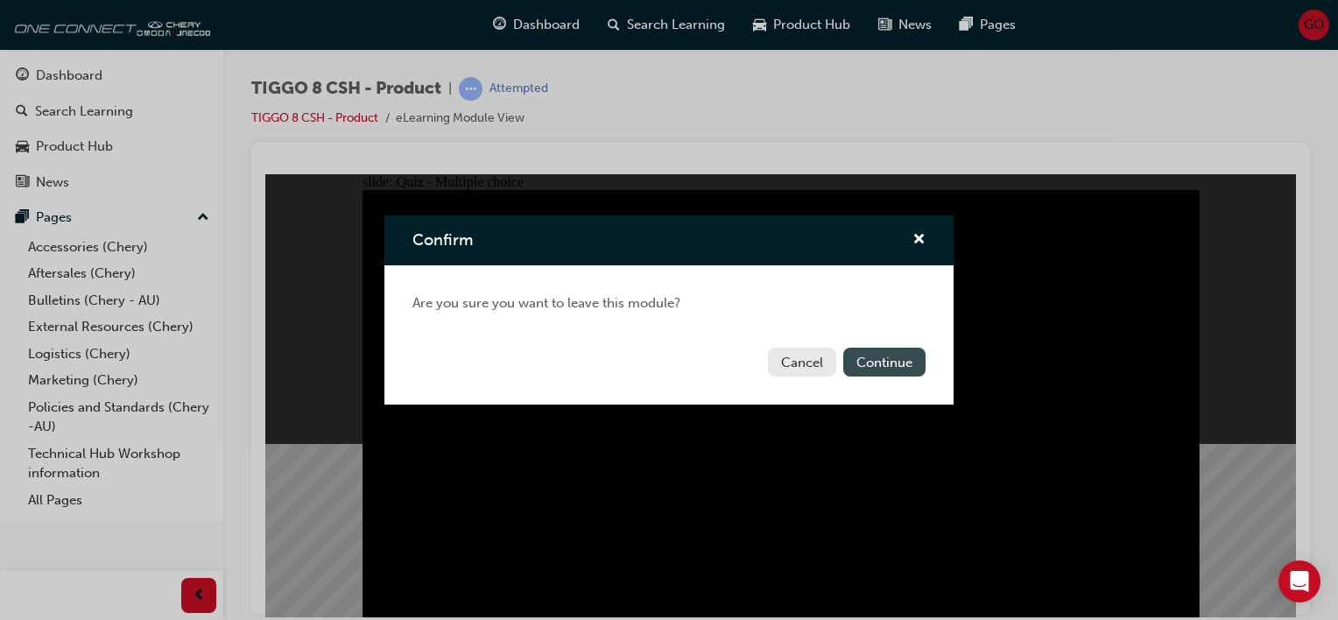
click at [874, 362] on button "Continue" at bounding box center [884, 362] width 82 height 29
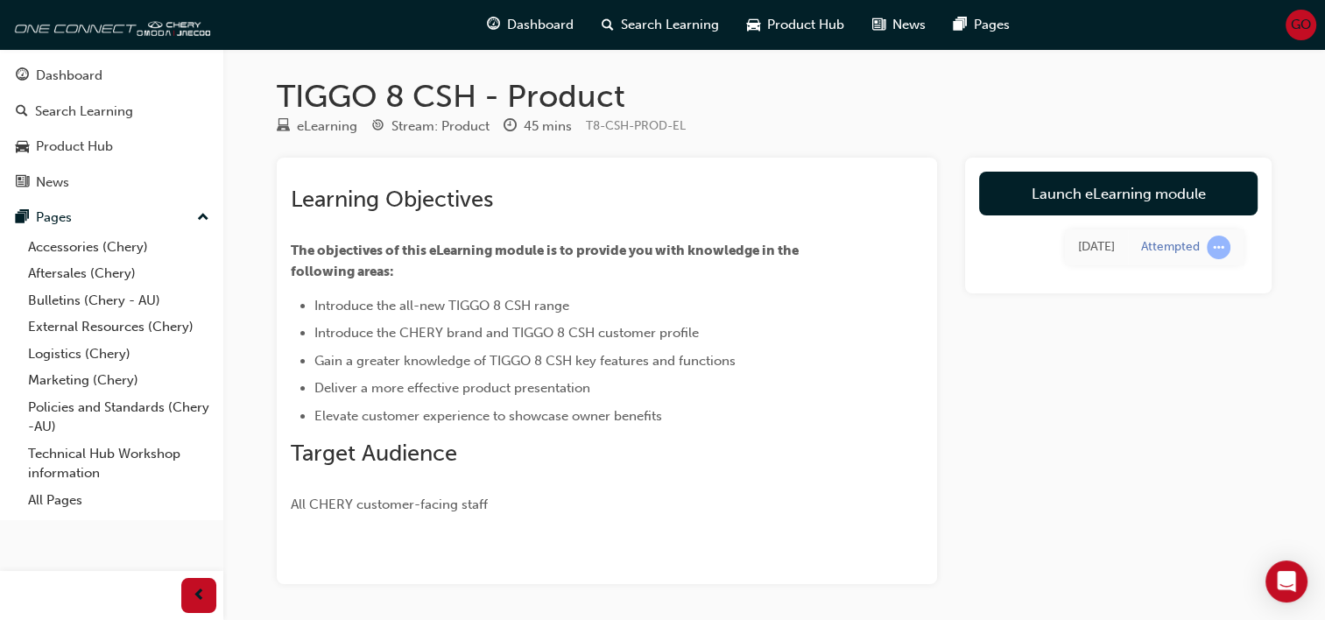
scroll to position [35, 0]
